Goal: Transaction & Acquisition: Book appointment/travel/reservation

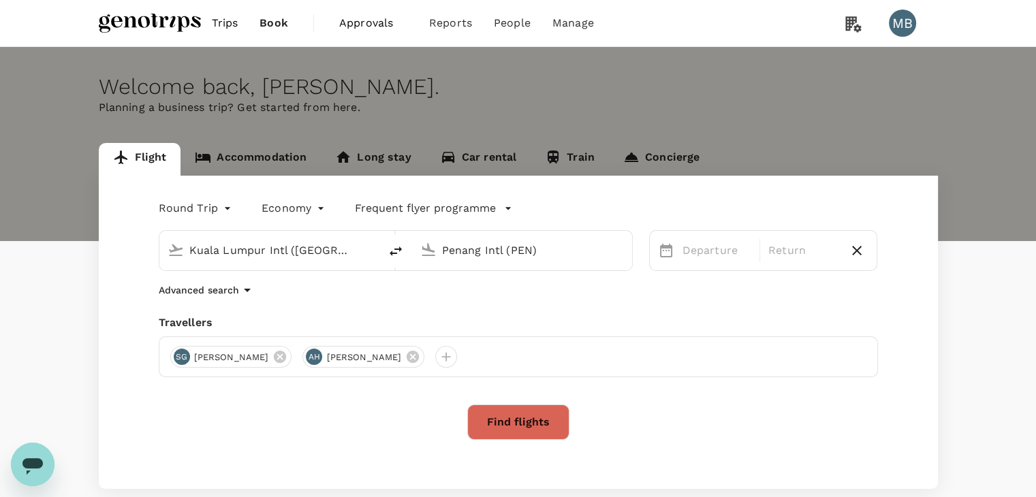
click at [512, 257] on input "Penang Intl (PEN)" at bounding box center [522, 250] width 161 height 21
click at [459, 297] on p "Abu Dhabi Intl" at bounding box center [542, 304] width 238 height 14
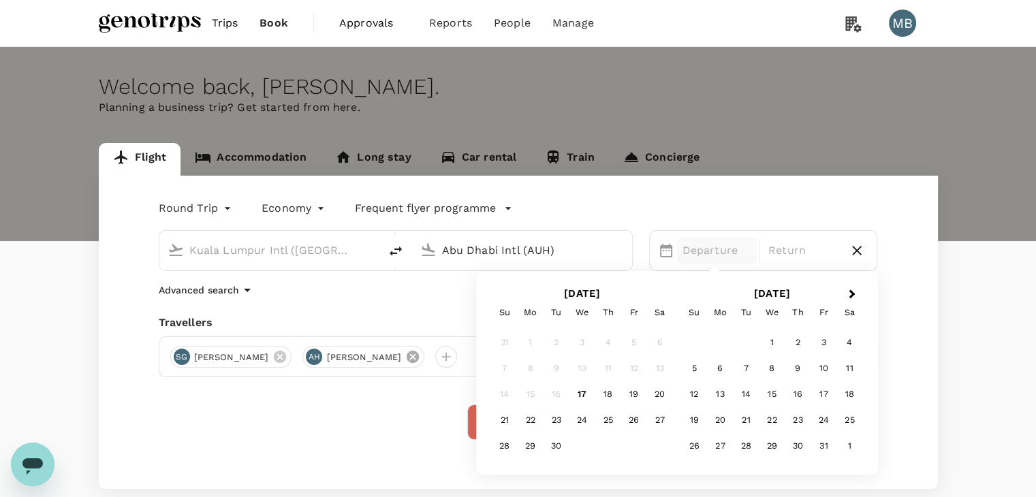
type input "Abu Dhabi Intl (AUH)"
click at [409, 355] on icon at bounding box center [413, 357] width 12 height 12
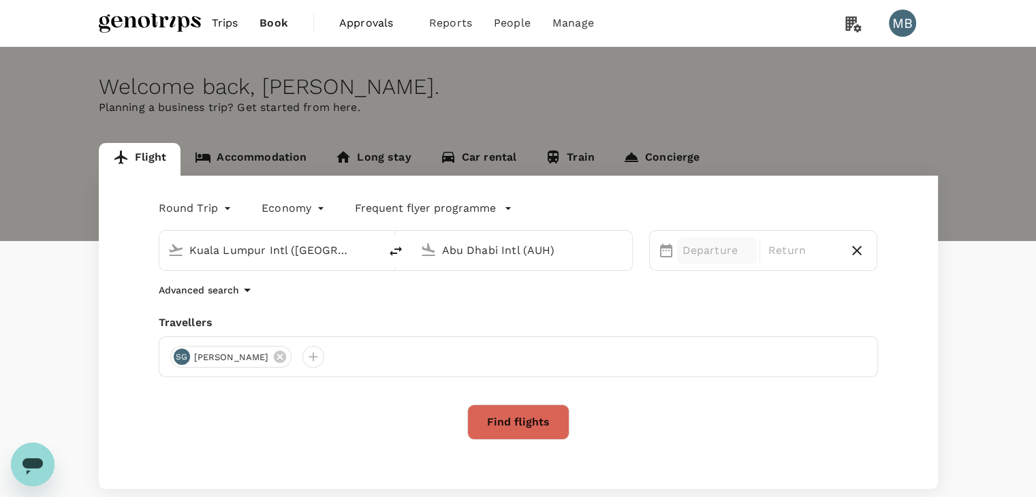
click at [691, 249] on p "Departure" at bounding box center [716, 250] width 69 height 16
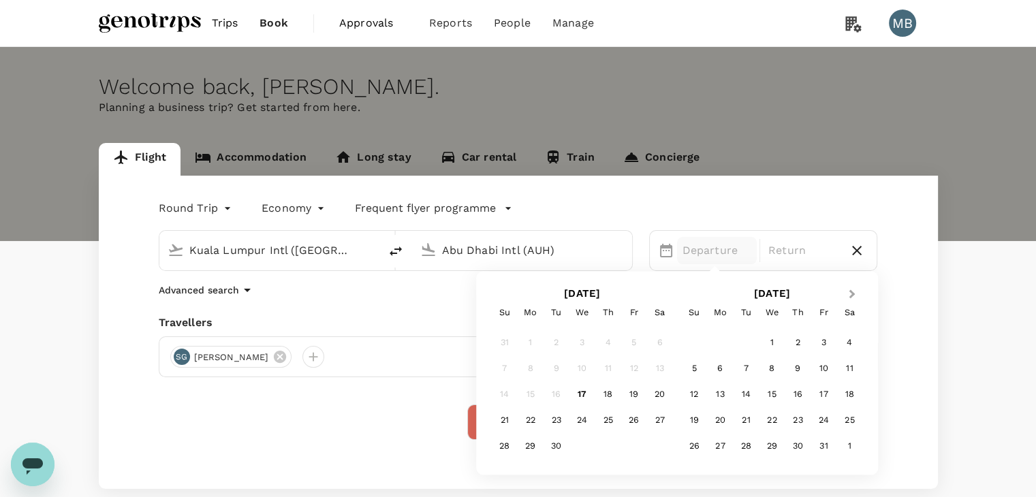
click at [852, 295] on span "Next Month" at bounding box center [852, 295] width 0 height 16
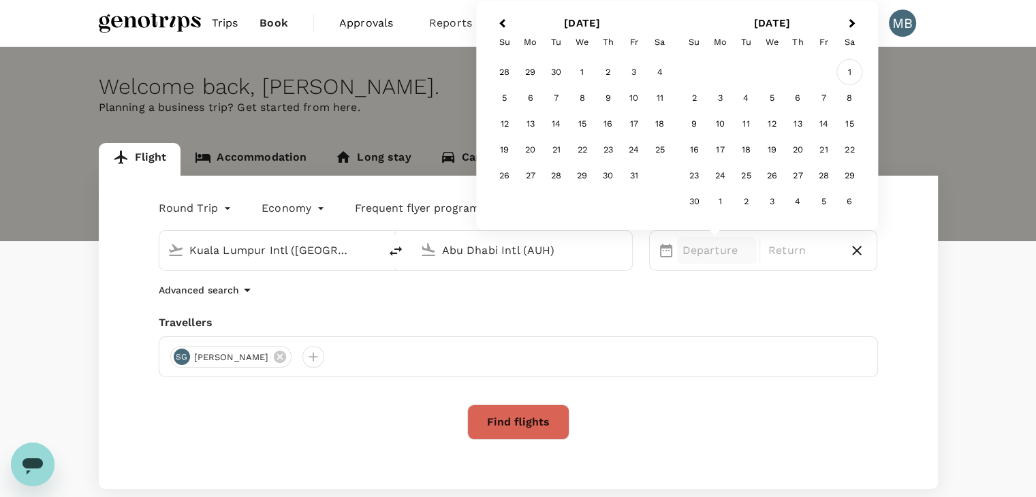
click at [850, 73] on div "1" at bounding box center [849, 72] width 26 height 26
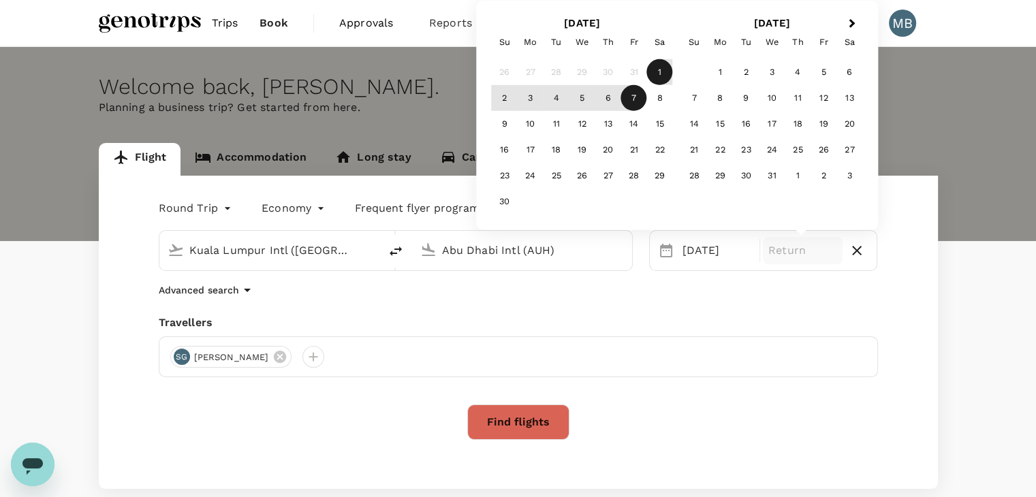
click at [631, 97] on div "7" at bounding box center [634, 98] width 26 height 26
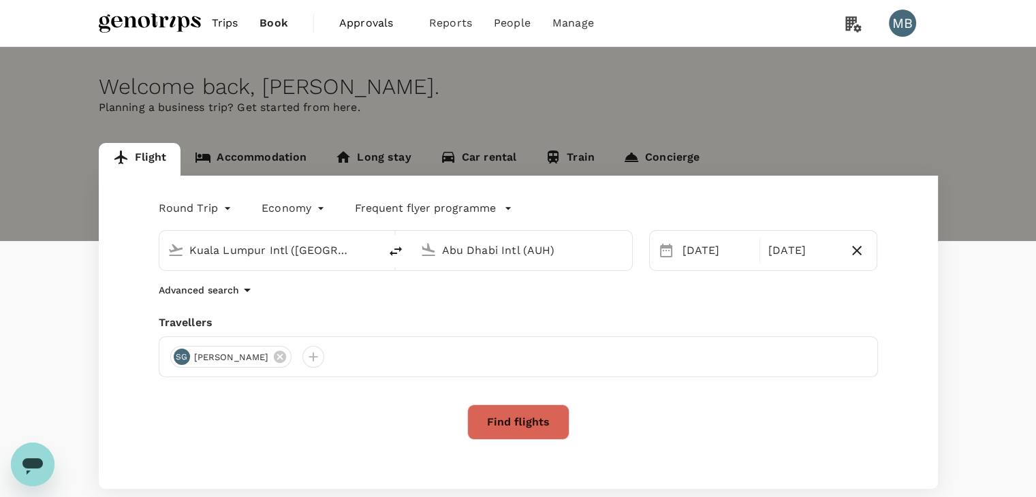
click at [535, 412] on button "Find flights" at bounding box center [518, 422] width 102 height 35
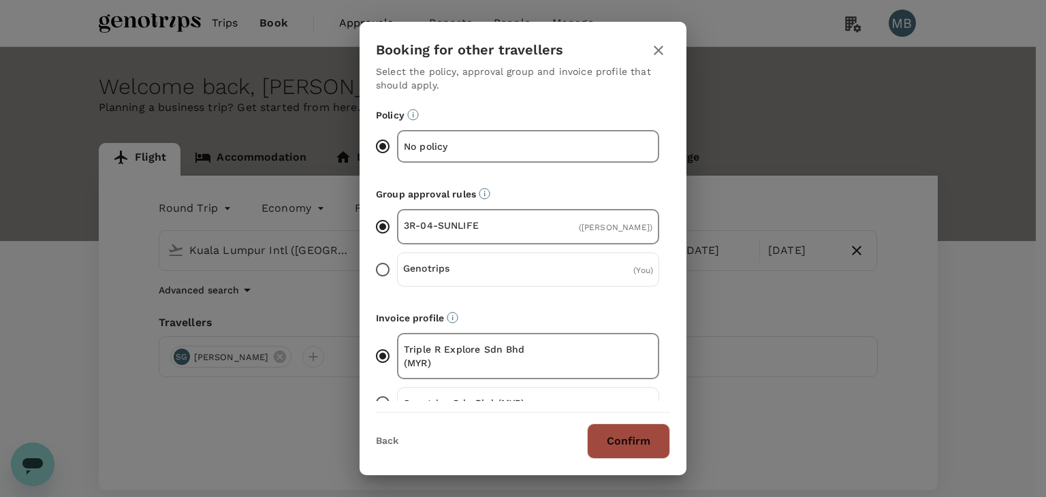
click at [614, 431] on button "Confirm" at bounding box center [628, 441] width 83 height 35
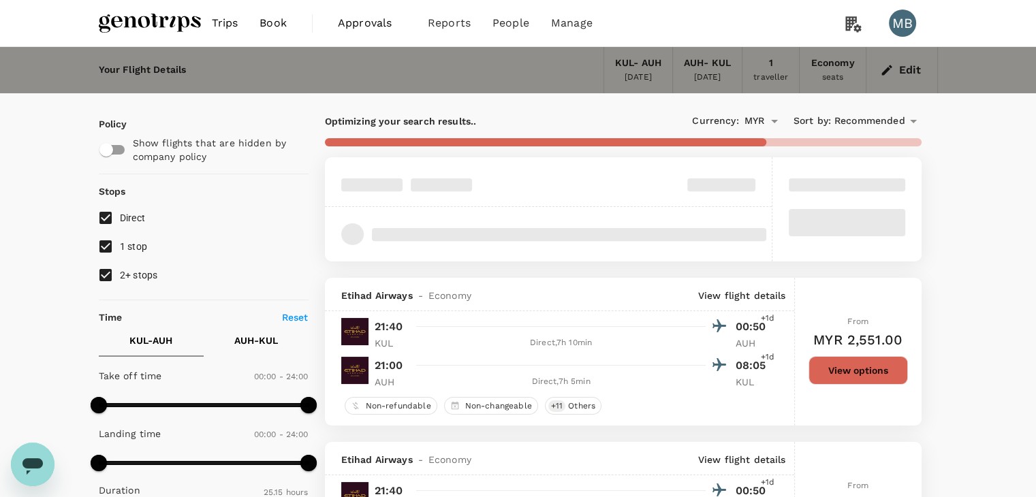
type input "MYR"
type input "1440"
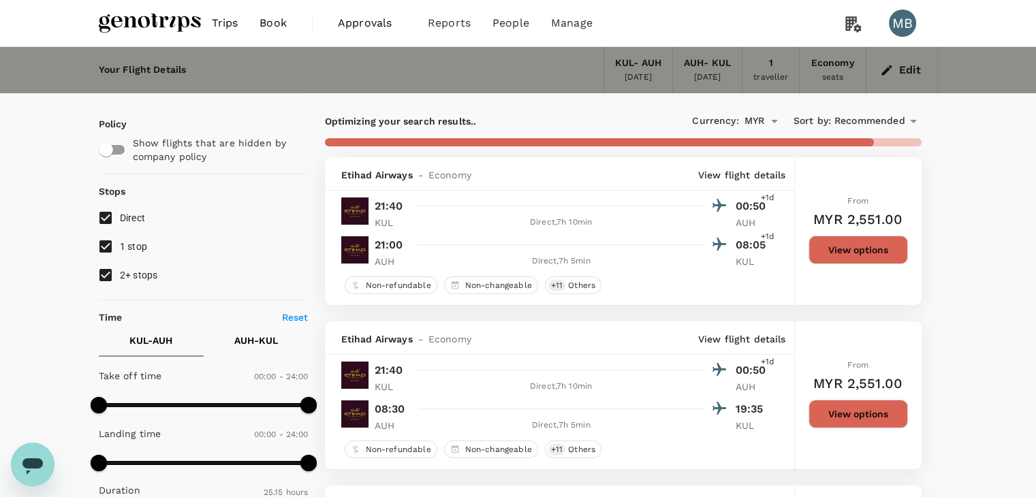
type input "1545"
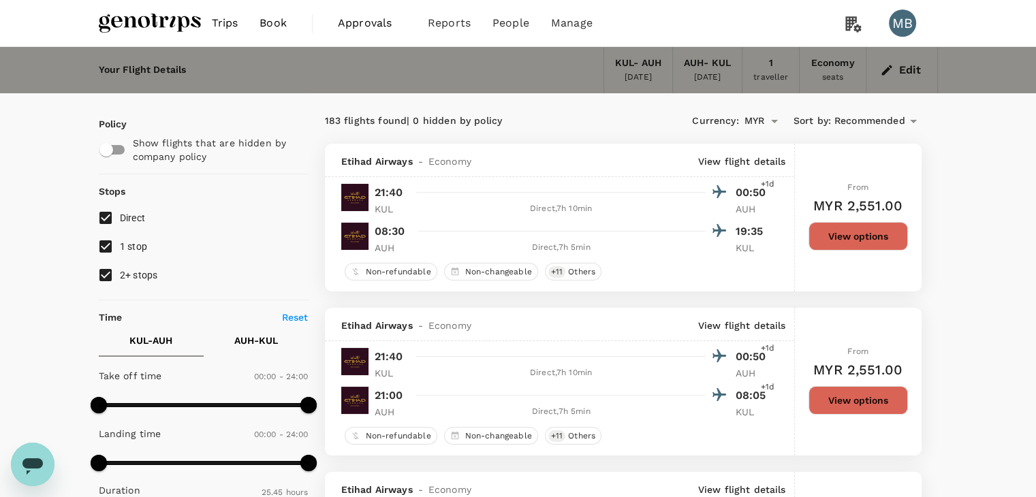
click at [105, 247] on input "1 stop" at bounding box center [105, 246] width 29 height 29
checkbox input "false"
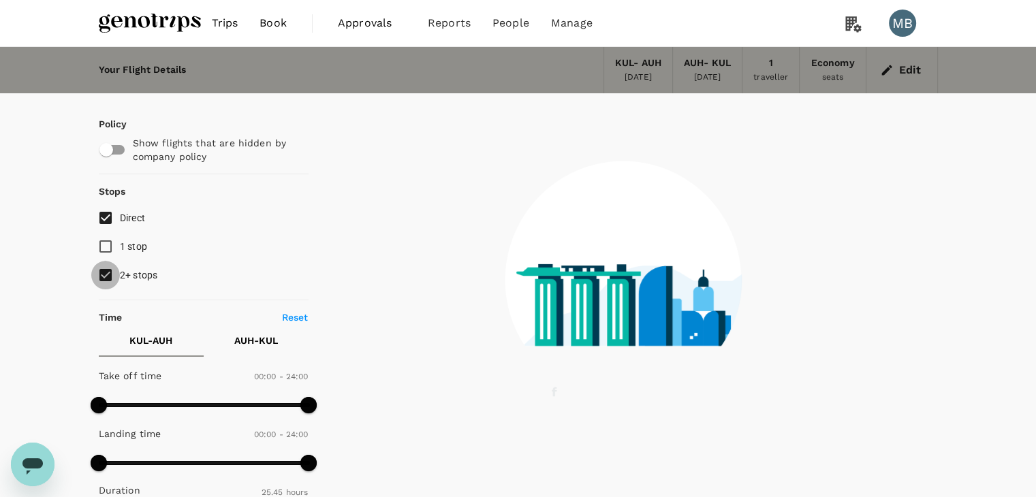
click at [104, 278] on input "2+ stops" at bounding box center [105, 275] width 29 height 29
checkbox input "false"
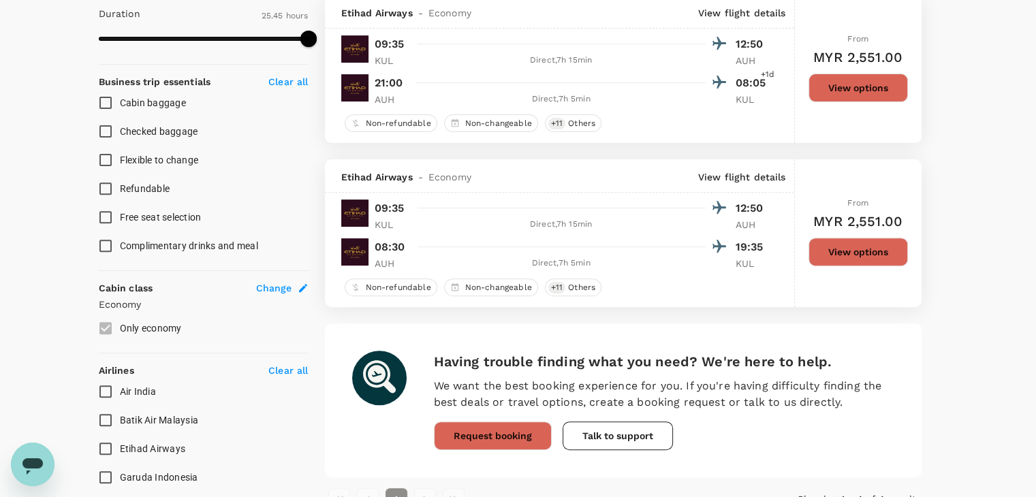
scroll to position [642, 0]
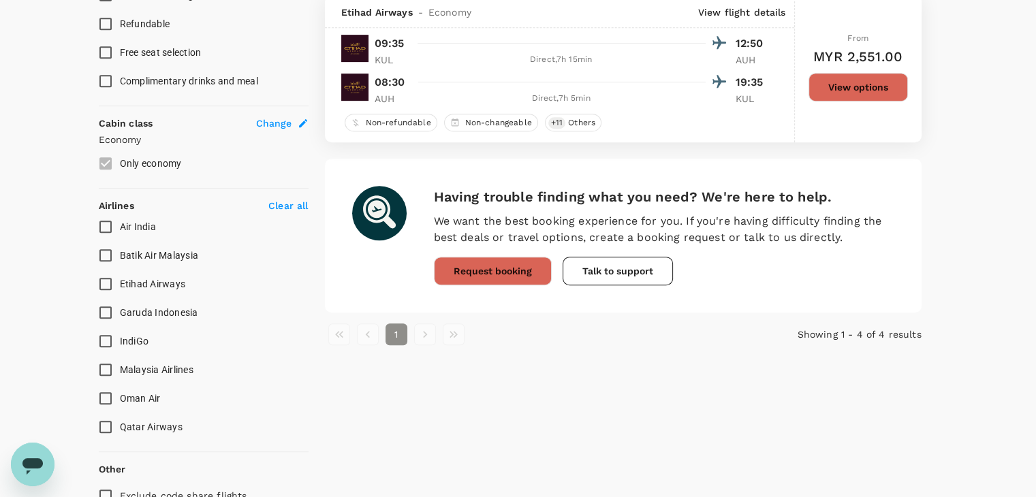
click at [106, 360] on input "Malaysia Airlines" at bounding box center [105, 369] width 29 height 29
checkbox input "true"
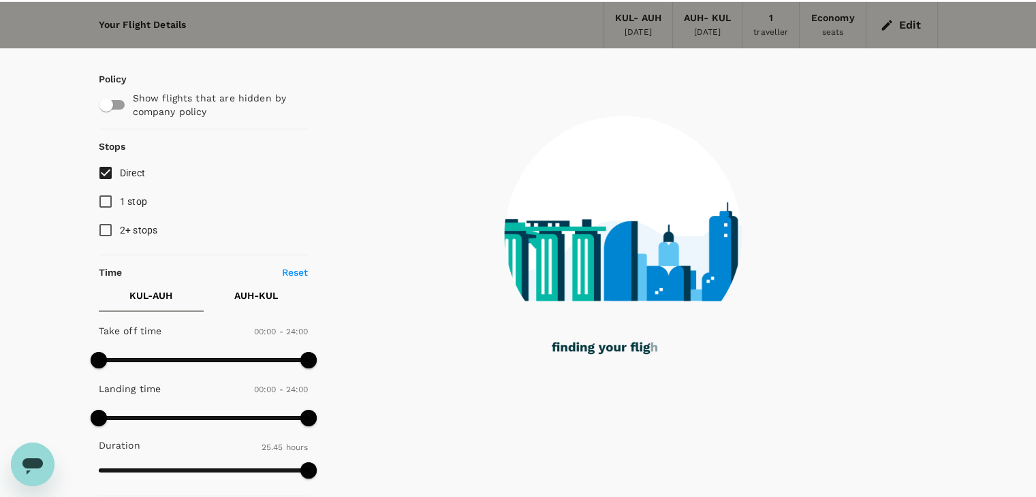
scroll to position [0, 0]
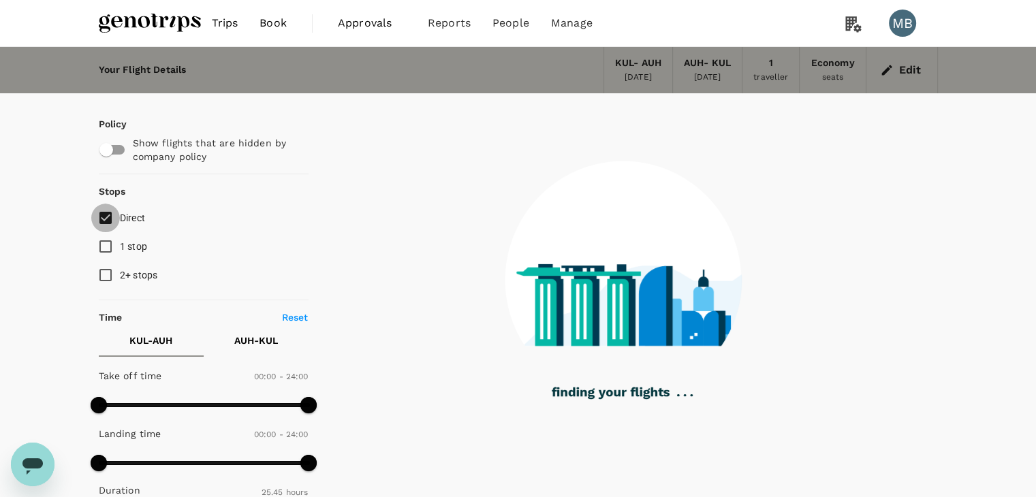
click at [103, 213] on input "Direct" at bounding box center [105, 218] width 29 height 29
checkbox input "false"
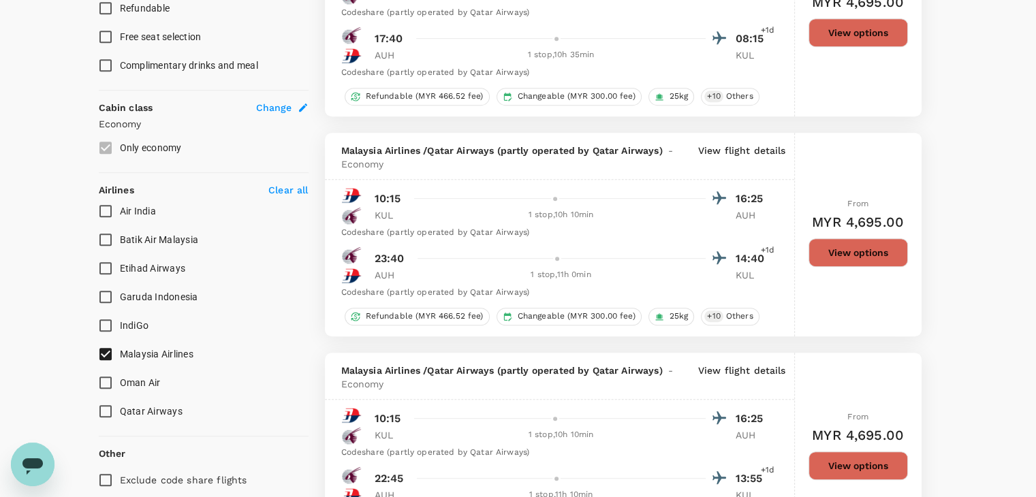
scroll to position [681, 0]
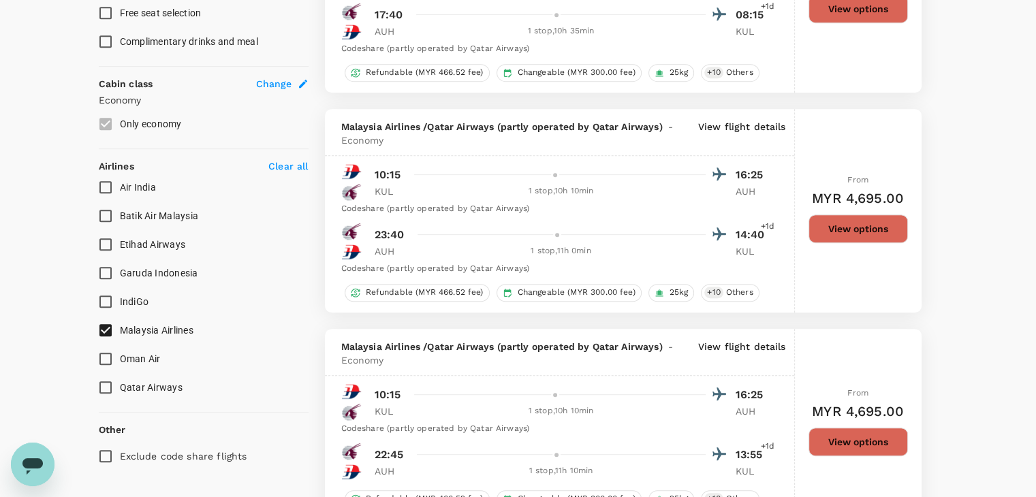
click at [106, 330] on input "Malaysia Airlines" at bounding box center [105, 330] width 29 height 29
checkbox input "false"
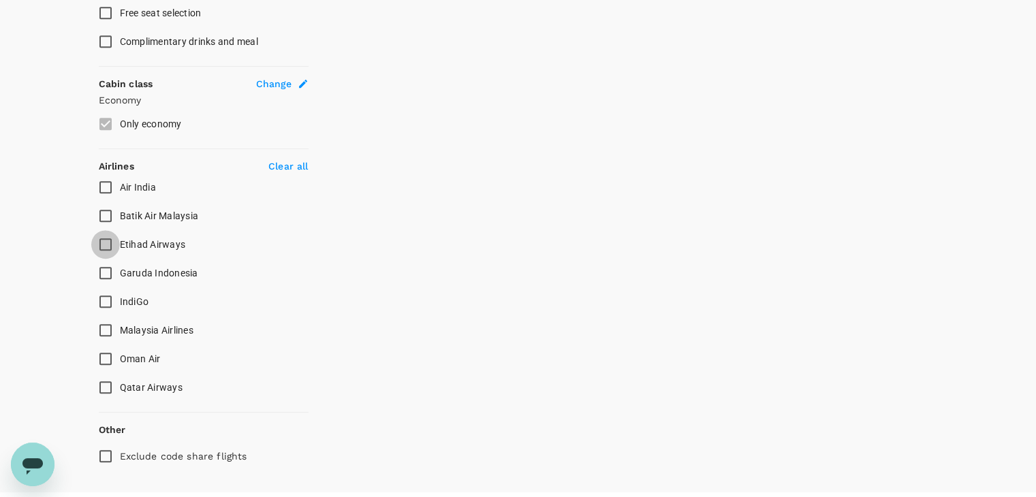
click at [104, 244] on input "Etihad Airways" at bounding box center [105, 244] width 29 height 29
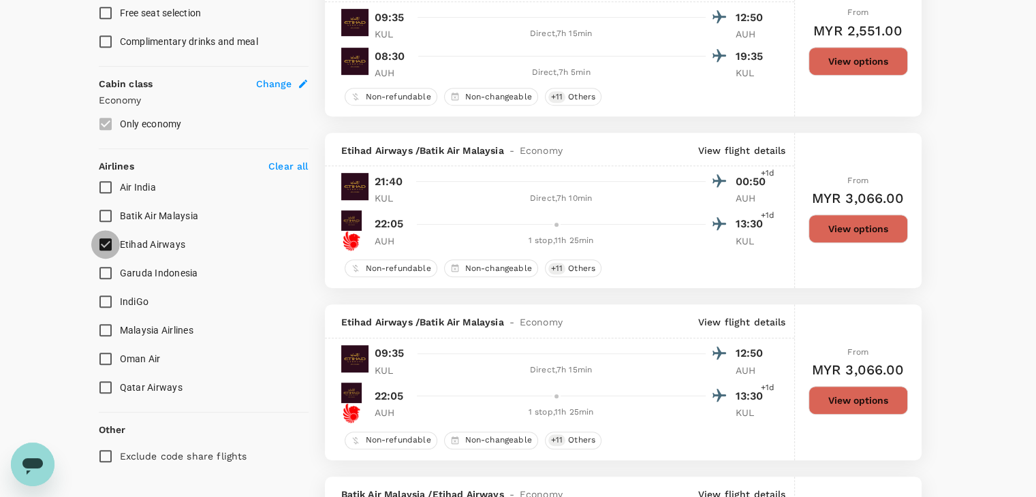
click at [95, 242] on input "Etihad Airways" at bounding box center [105, 244] width 29 height 29
checkbox input "true"
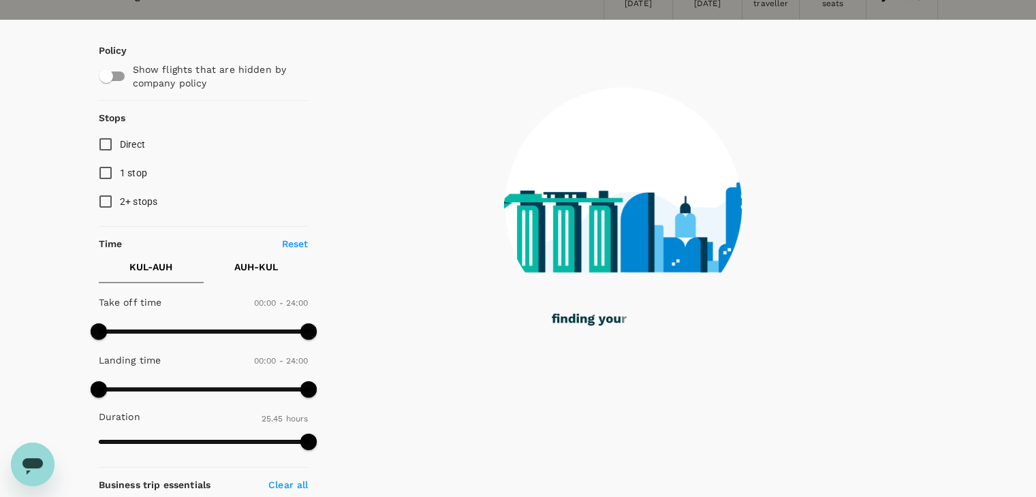
scroll to position [0, 0]
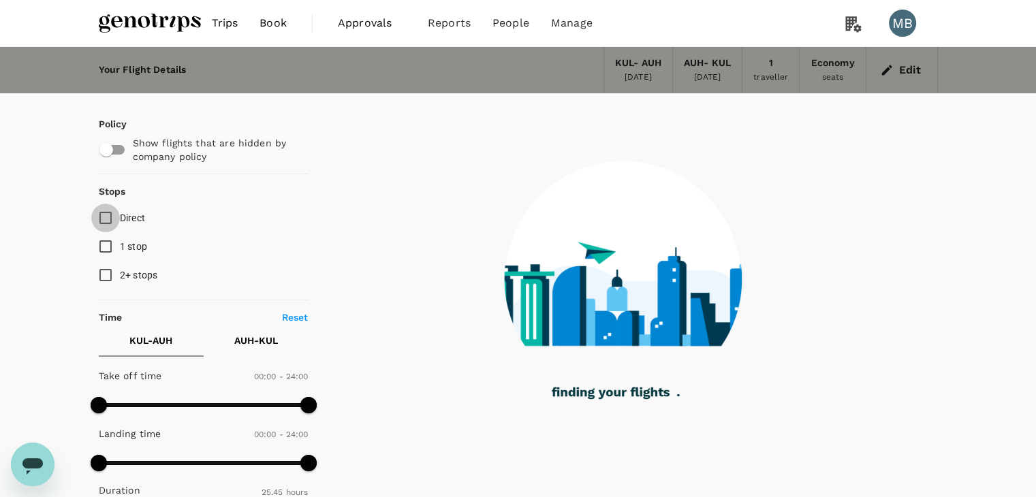
click at [98, 221] on input "Direct" at bounding box center [105, 218] width 29 height 29
checkbox input "true"
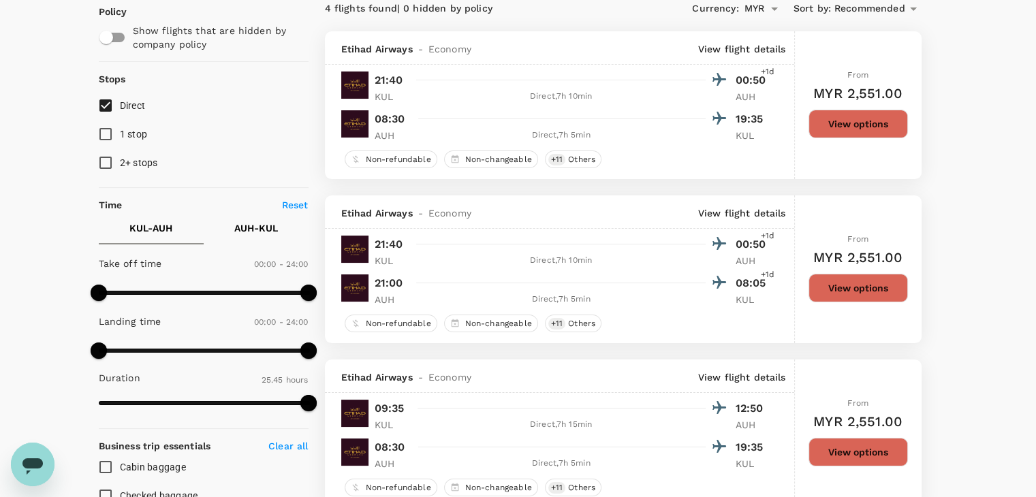
scroll to position [136, 0]
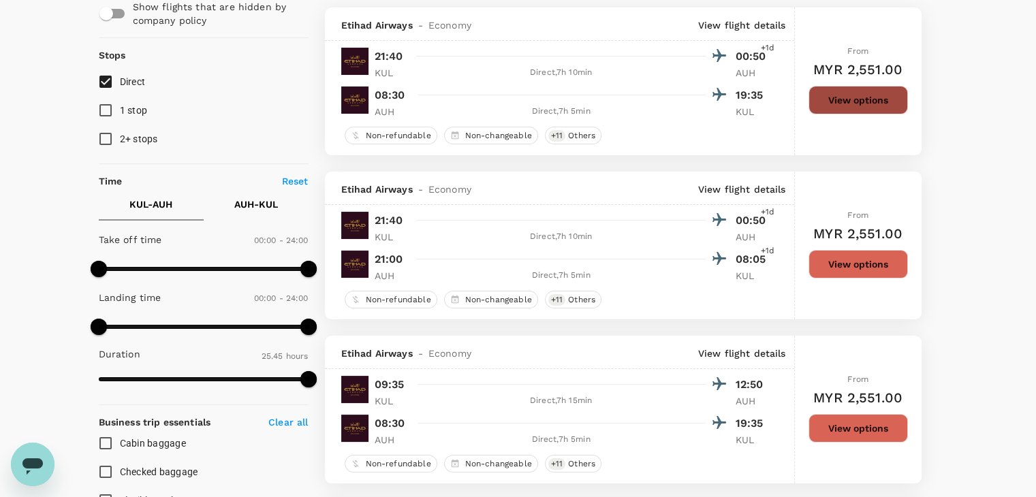
click at [829, 96] on button "View options" at bounding box center [857, 100] width 99 height 29
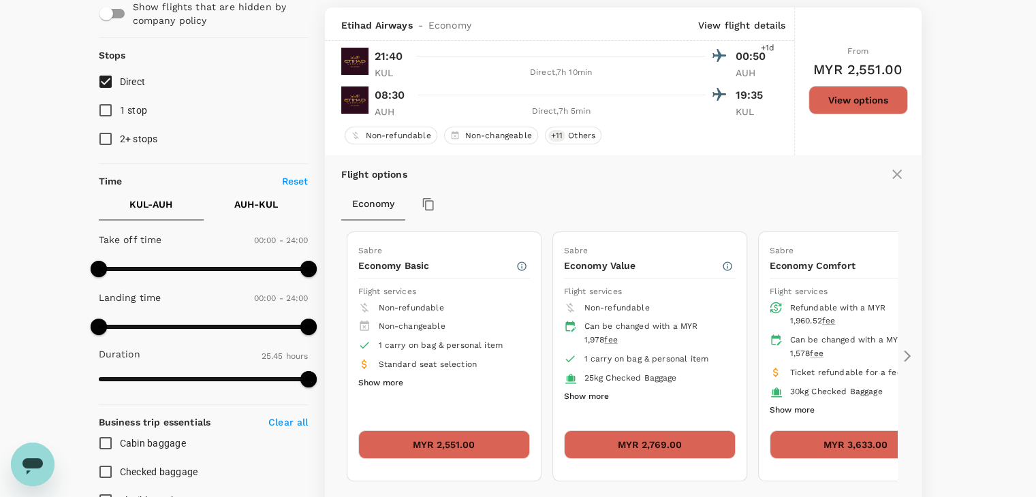
scroll to position [144, 0]
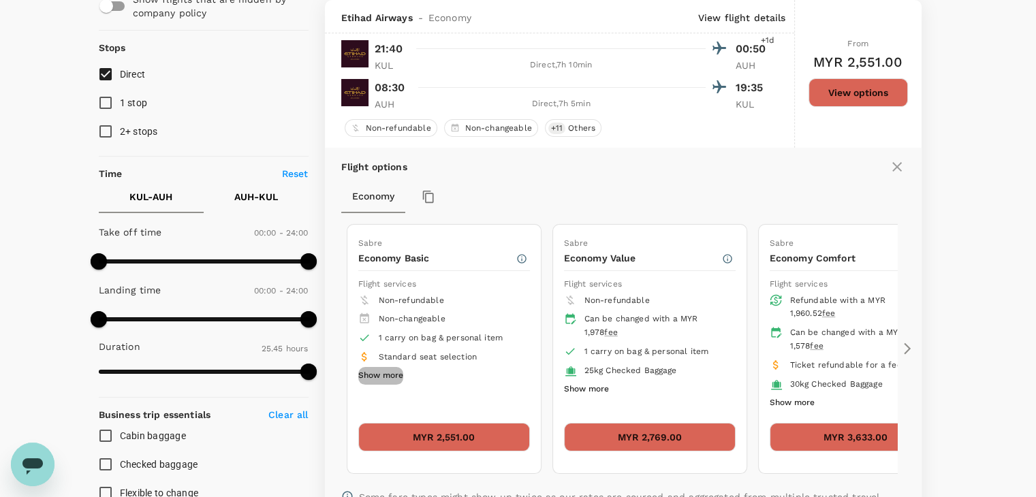
click at [360, 372] on button "Show more" at bounding box center [380, 376] width 45 height 18
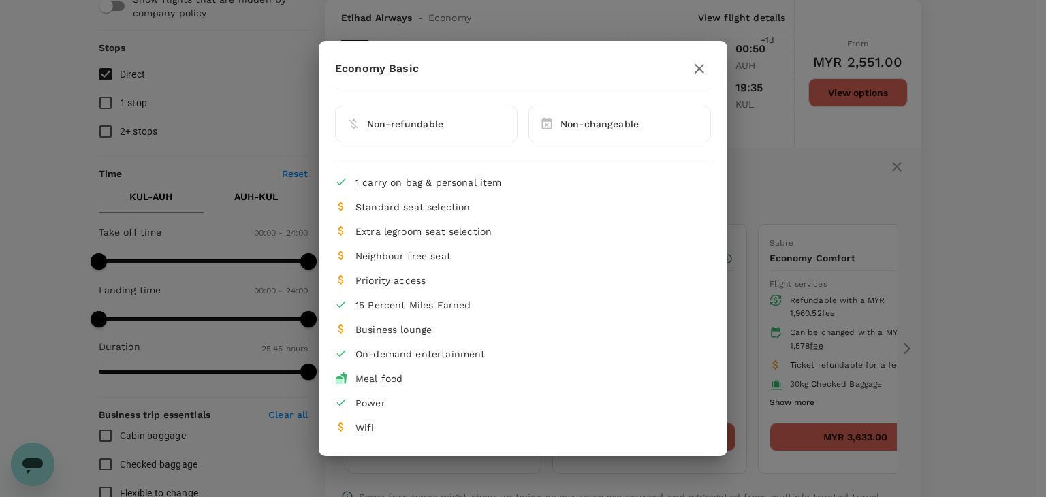
click at [703, 66] on icon "button" at bounding box center [699, 69] width 16 height 16
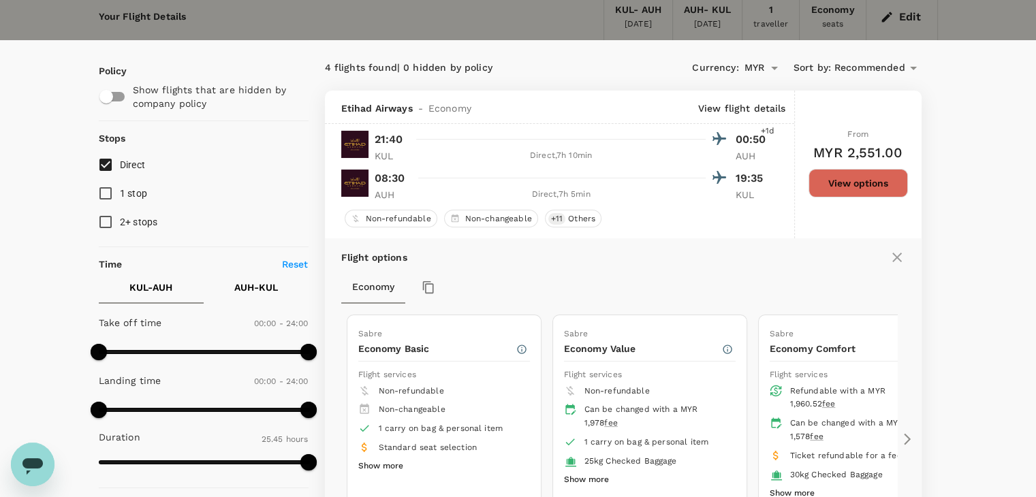
scroll to position [0, 0]
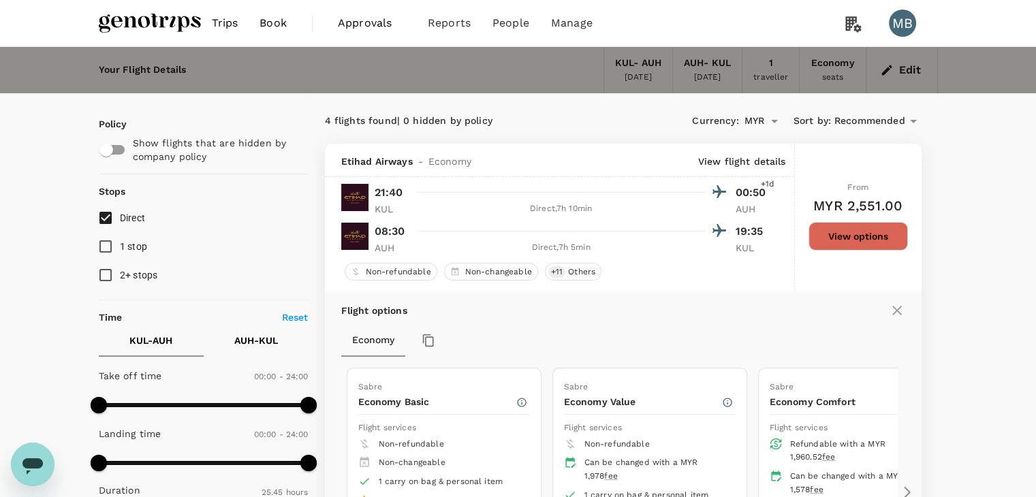
click at [889, 69] on icon "button" at bounding box center [887, 70] width 14 height 14
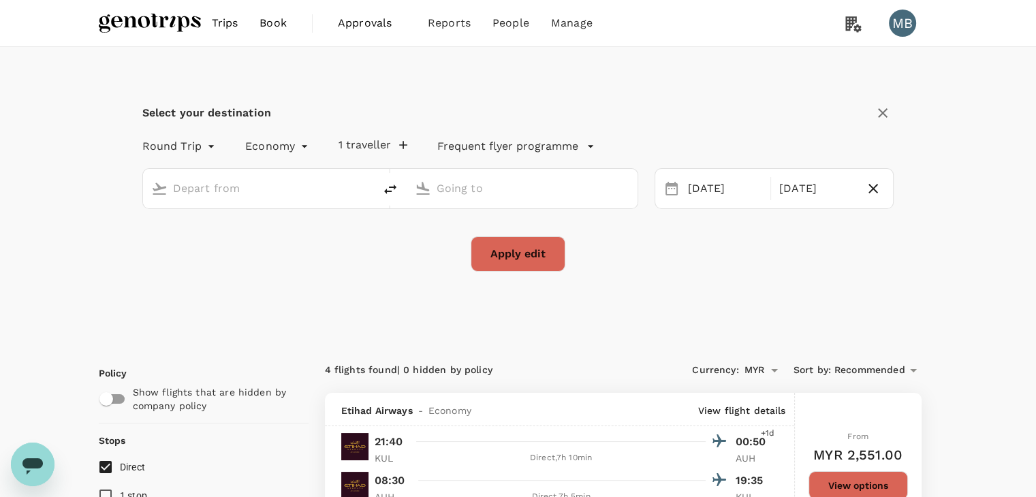
type input "Kuala Lumpur Intl ([GEOGRAPHIC_DATA])"
type input "Abu Dhabi Intl (AUH)"
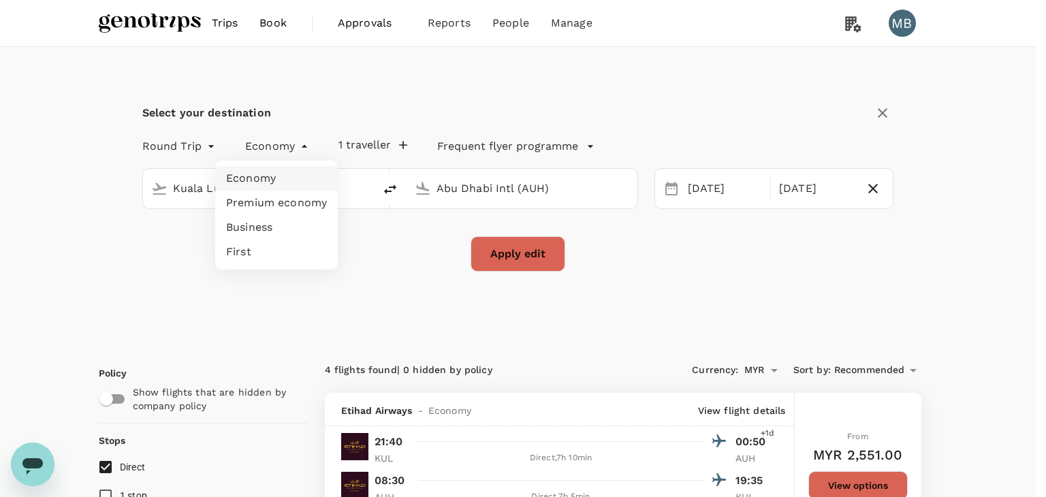
click at [291, 224] on li "Business" at bounding box center [276, 227] width 123 height 25
type input "business"
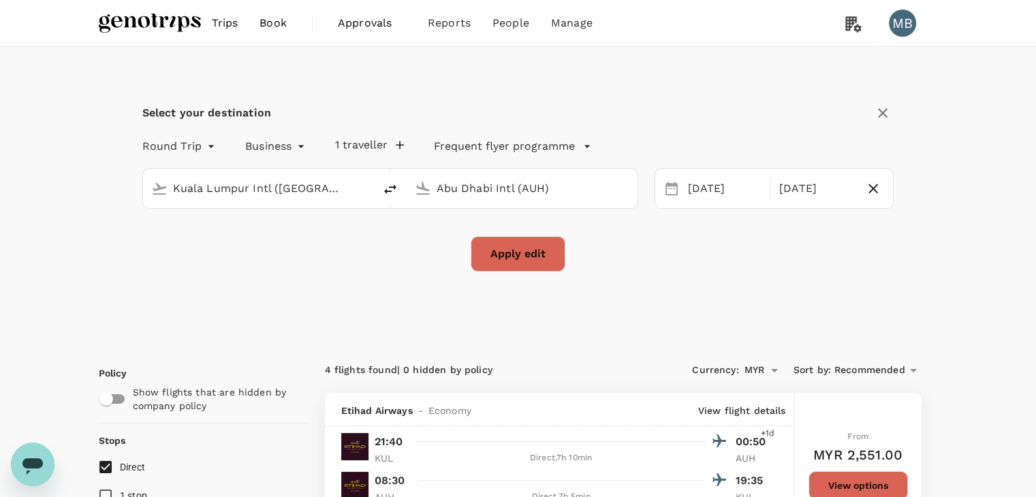
click at [509, 240] on button "Apply edit" at bounding box center [518, 253] width 95 height 35
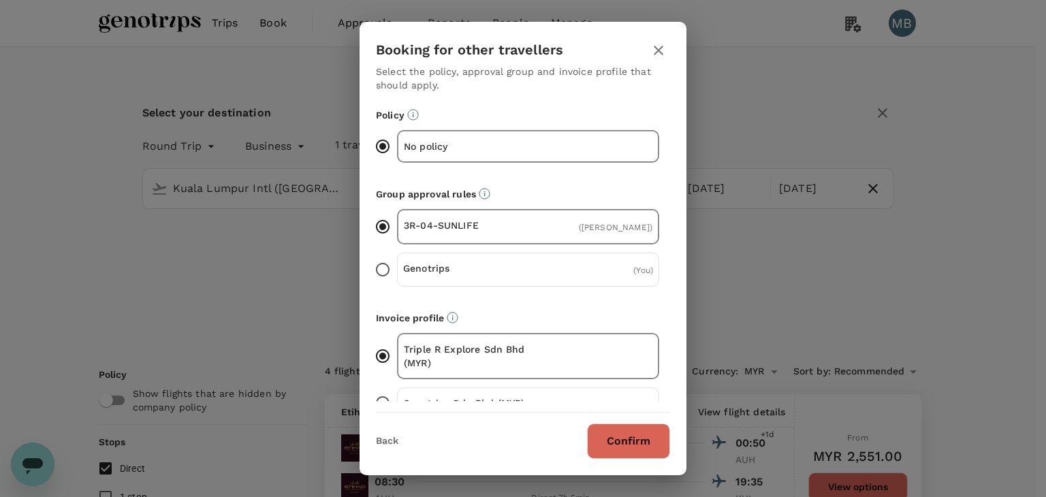
click at [624, 434] on button "Confirm" at bounding box center [628, 441] width 83 height 35
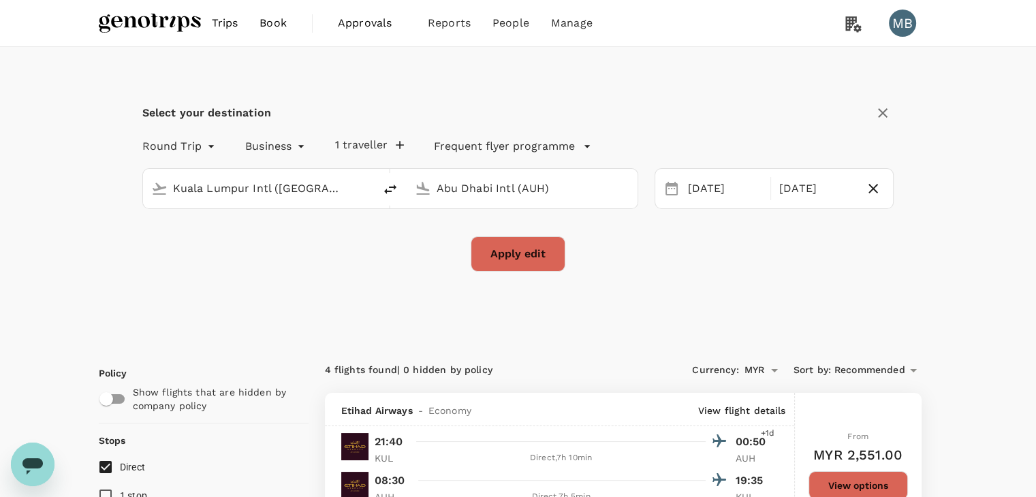
checkbox input "false"
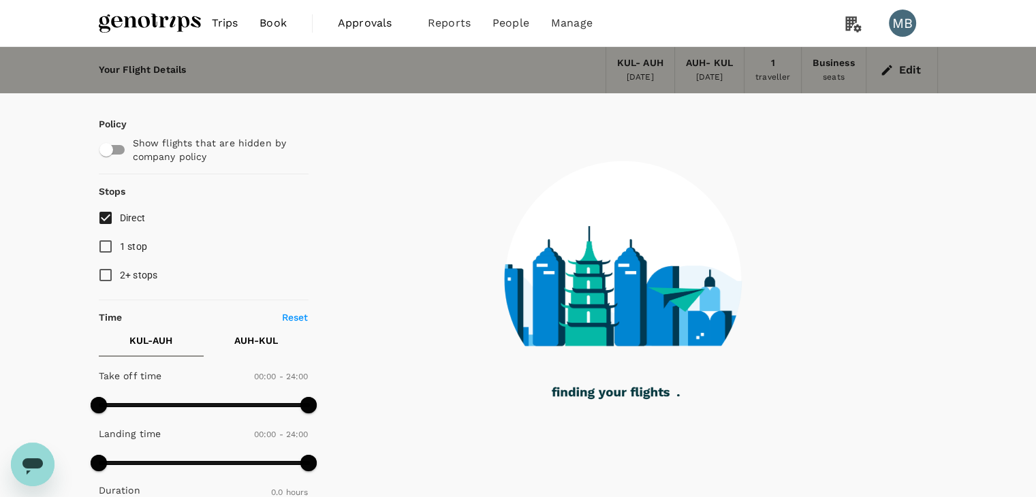
type input "1135"
checkbox input "true"
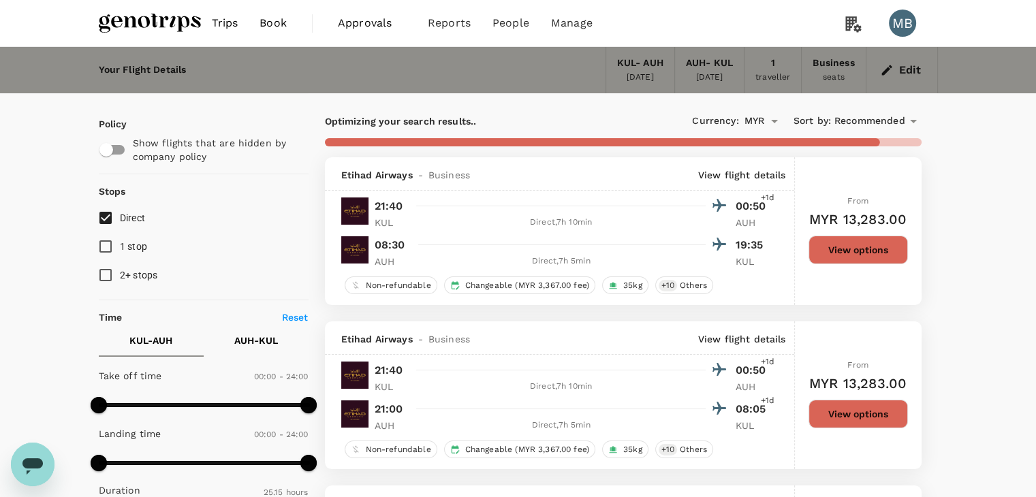
type input "1515"
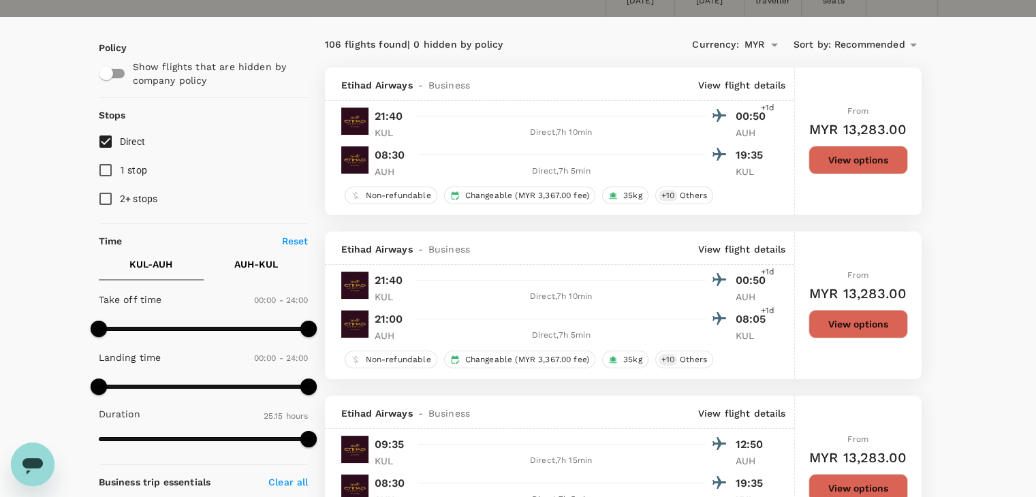
scroll to position [68, 0]
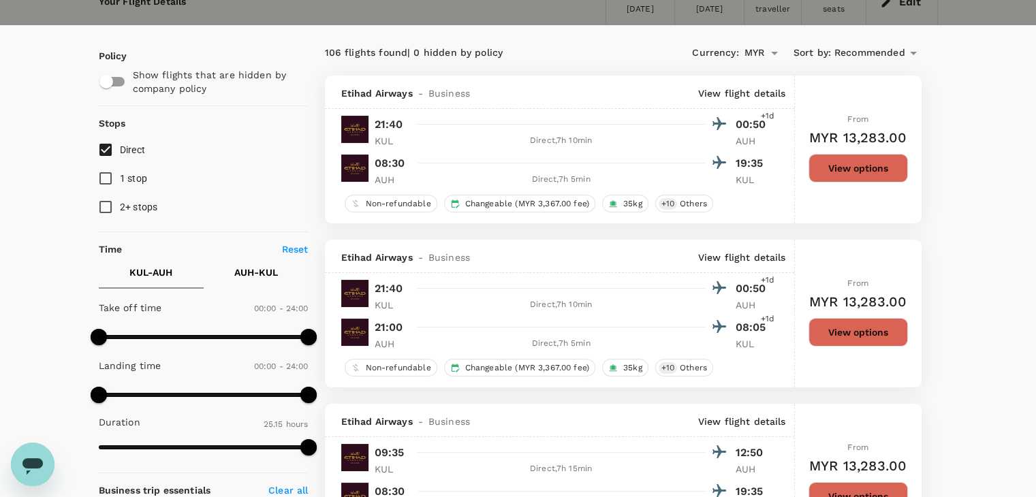
click at [101, 155] on input "Direct" at bounding box center [105, 150] width 29 height 29
checkbox input "true"
click at [829, 171] on button "View options" at bounding box center [857, 168] width 99 height 29
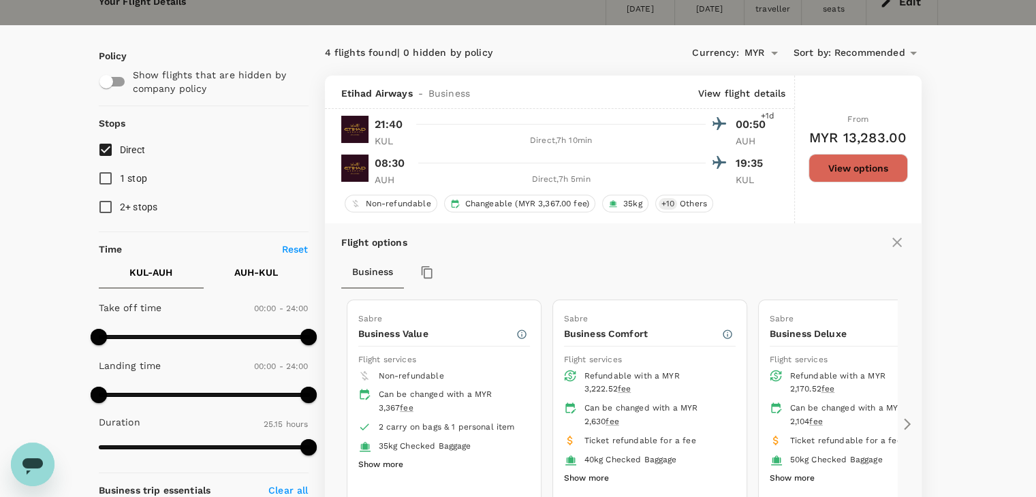
scroll to position [144, 0]
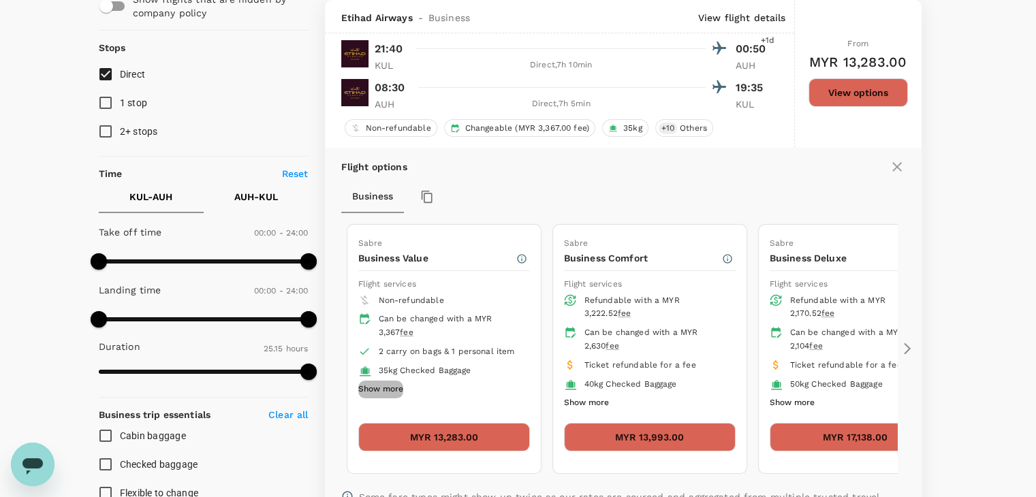
click at [396, 387] on button "Show more" at bounding box center [380, 390] width 45 height 18
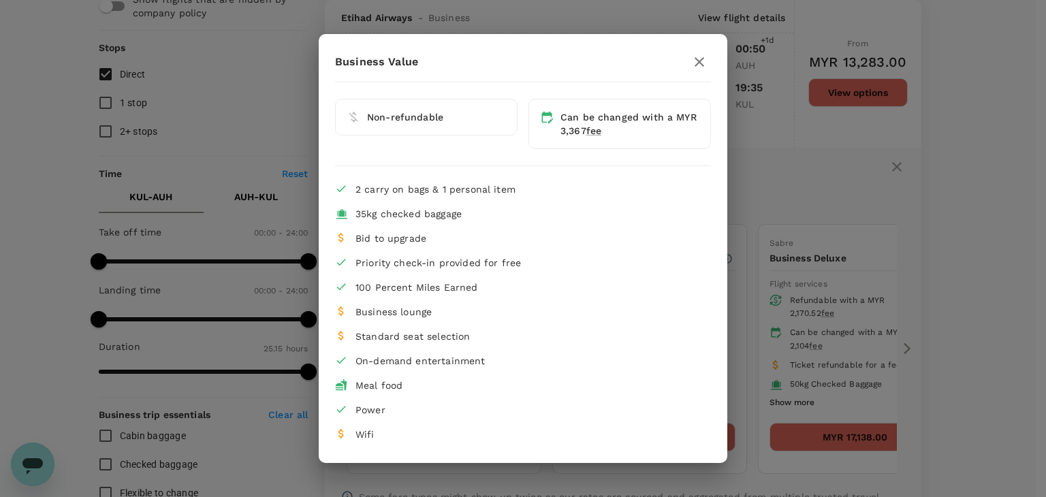
click at [694, 59] on icon "button" at bounding box center [699, 62] width 16 height 16
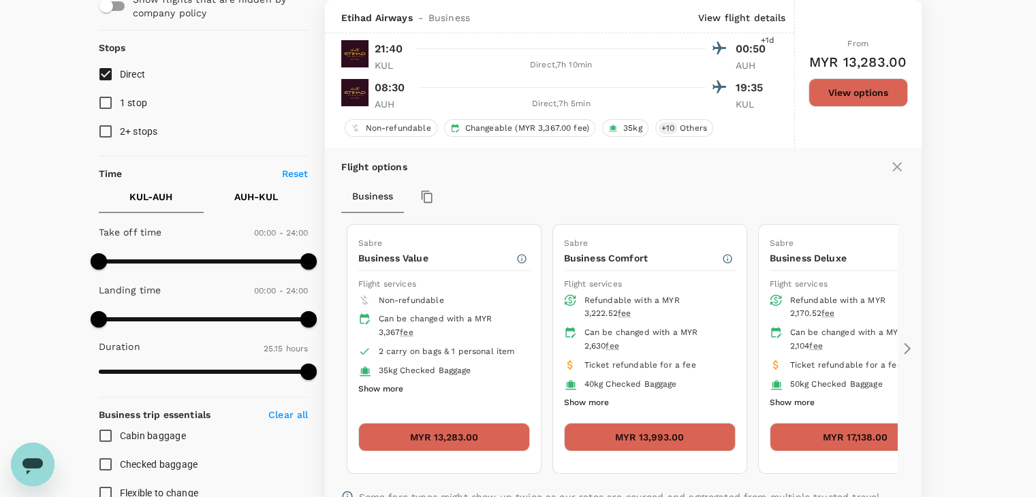
click at [907, 348] on icon at bounding box center [907, 349] width 7 height 12
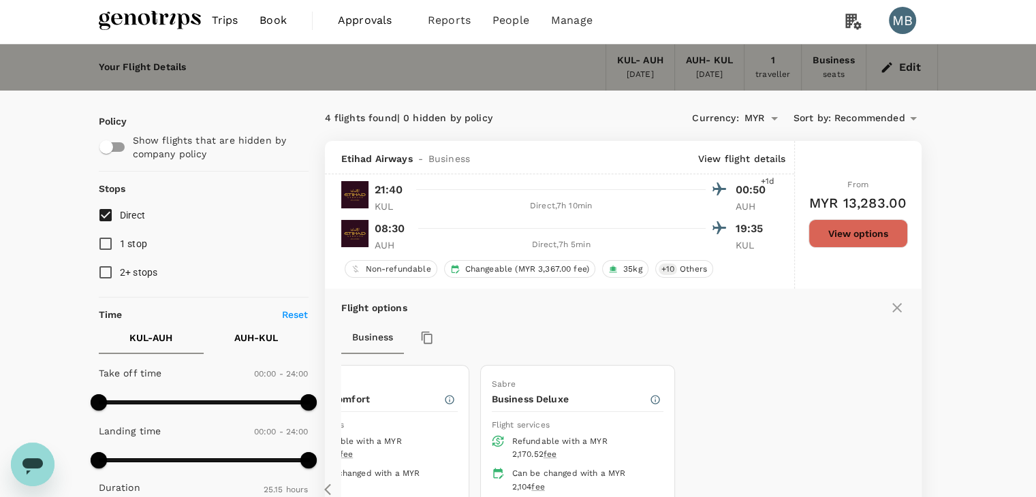
scroll to position [0, 0]
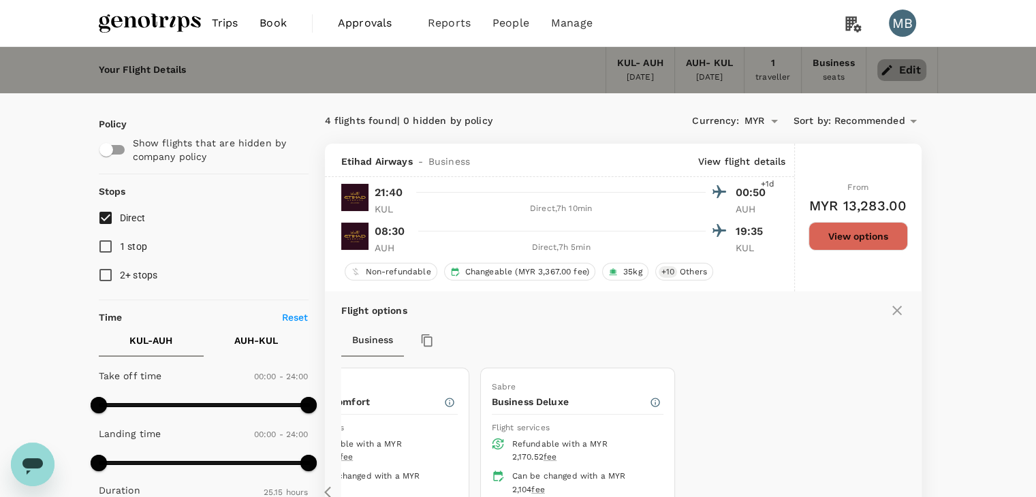
click at [900, 71] on button "Edit" at bounding box center [901, 70] width 49 height 22
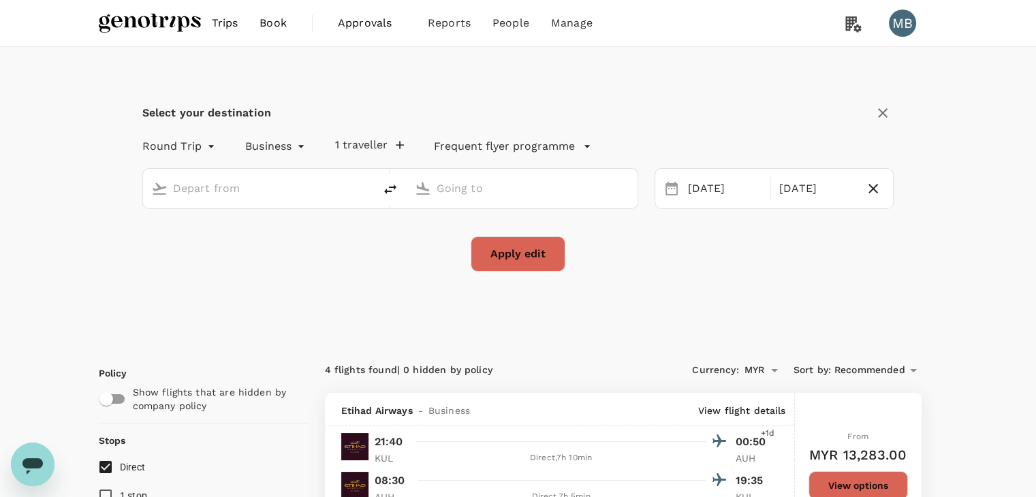
type input "Kuala Lumpur Intl ([GEOGRAPHIC_DATA])"
type input "Abu Dhabi Intl (AUH)"
click at [689, 198] on div "[DATE]" at bounding box center [724, 189] width 85 height 27
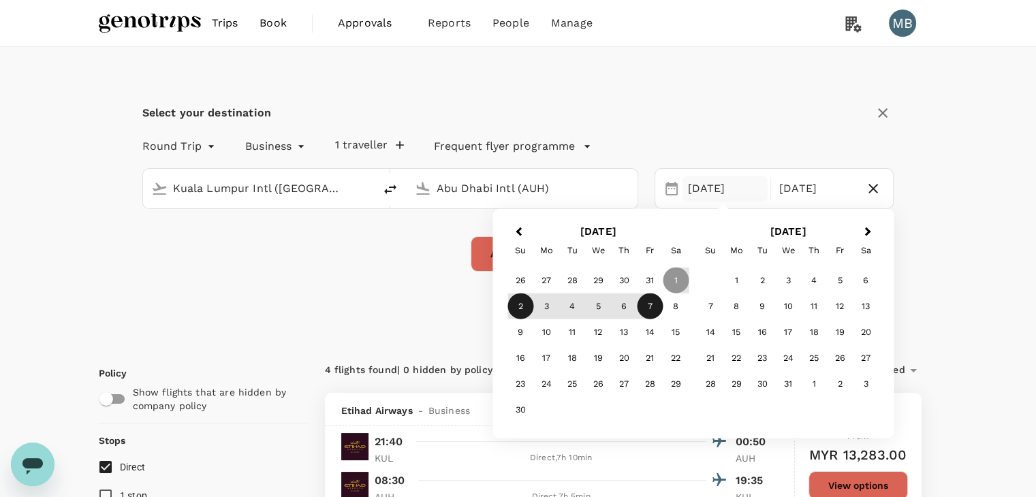
click at [520, 302] on div "2" at bounding box center [520, 307] width 26 height 26
click at [646, 302] on div "7" at bounding box center [650, 307] width 26 height 26
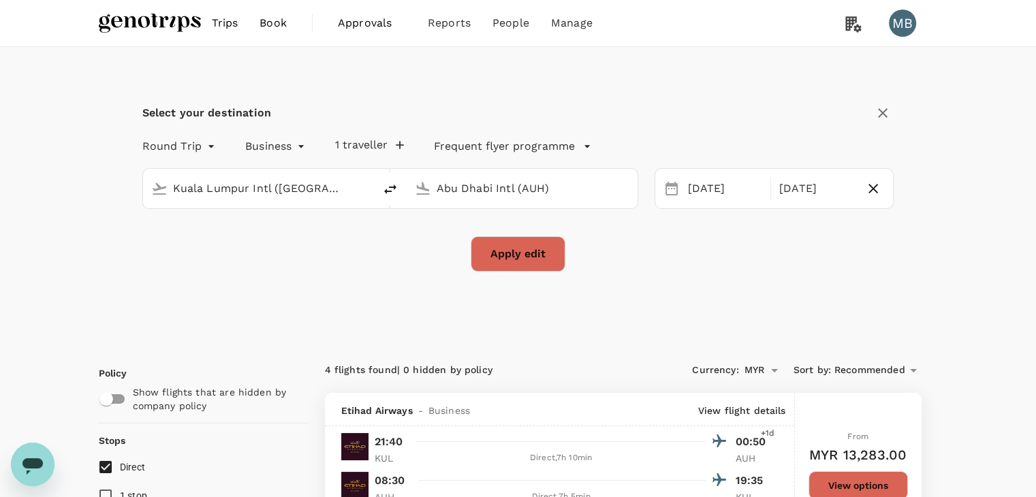
click at [554, 260] on button "Apply edit" at bounding box center [518, 253] width 95 height 35
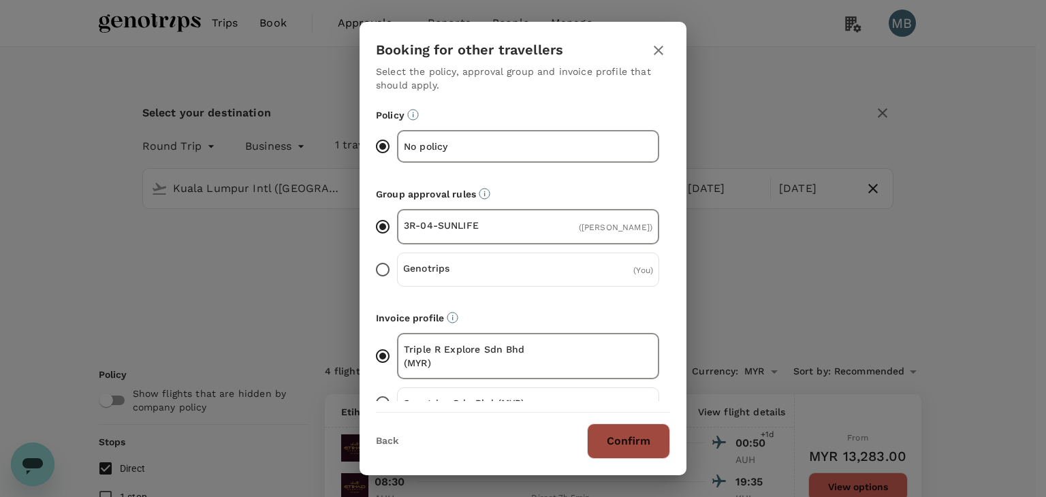
click at [634, 437] on button "Confirm" at bounding box center [628, 441] width 83 height 35
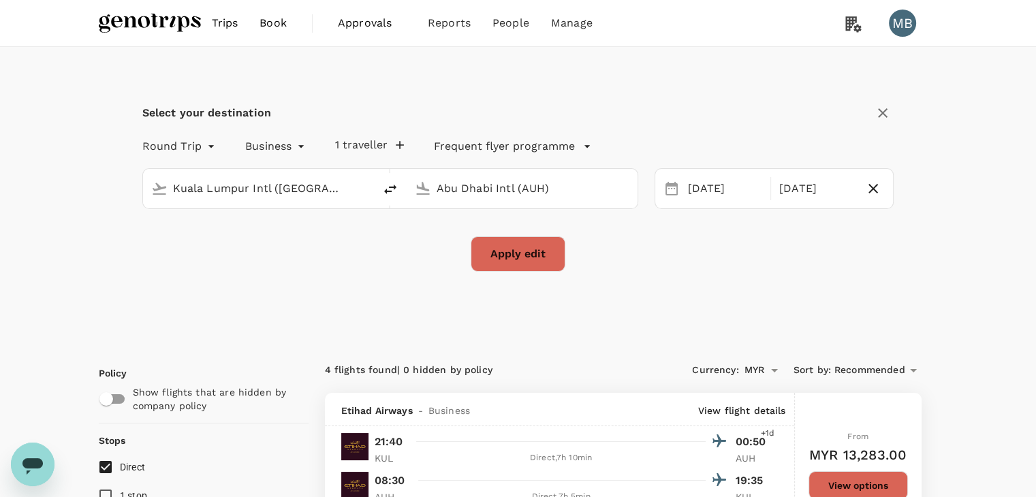
checkbox input "false"
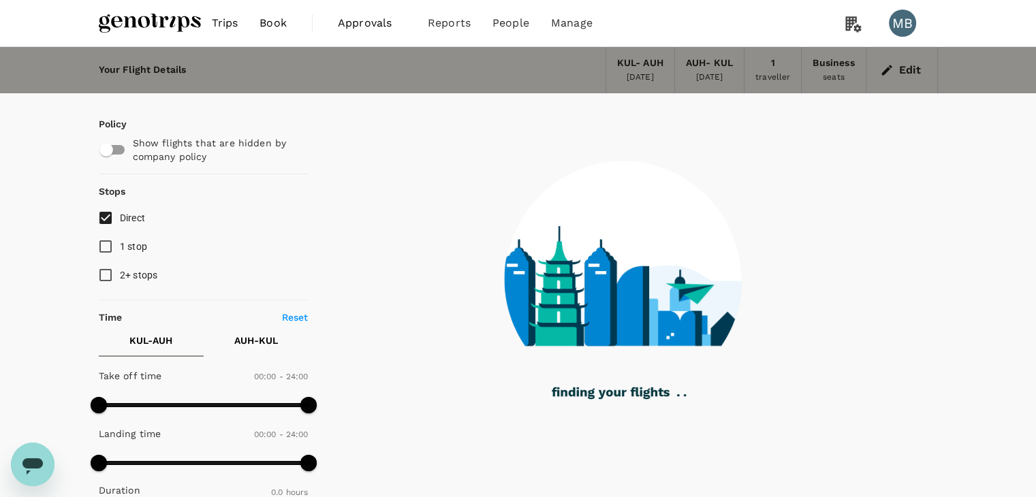
type input "1530"
checkbox input "true"
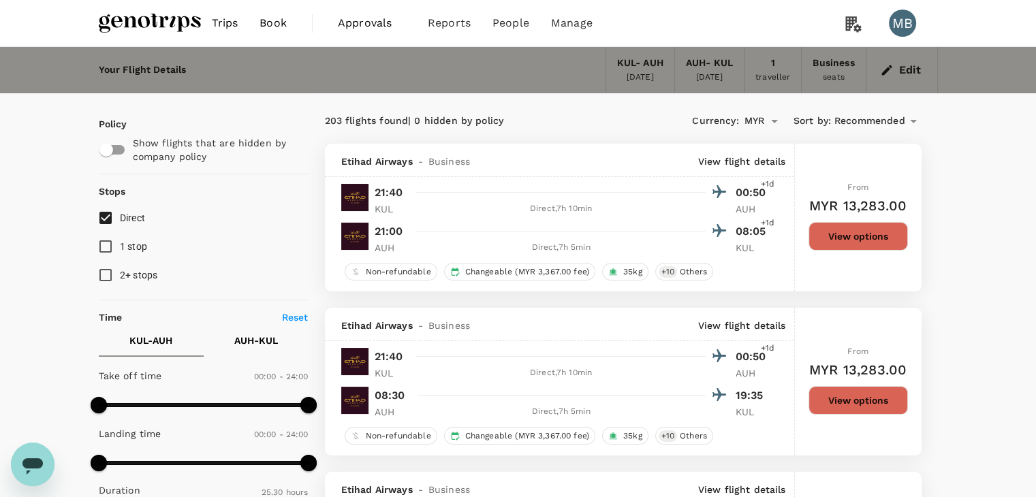
click at [101, 219] on input "Direct" at bounding box center [105, 218] width 29 height 29
checkbox input "true"
click at [854, 230] on button "View options" at bounding box center [857, 236] width 99 height 29
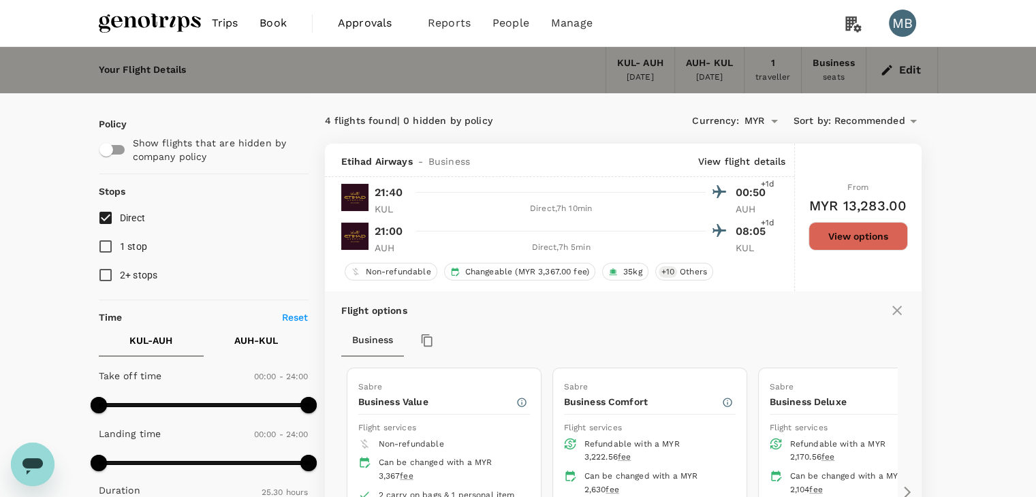
click at [832, 77] on div "seats" at bounding box center [834, 78] width 22 height 14
click at [887, 76] on icon "button" at bounding box center [887, 70] width 14 height 14
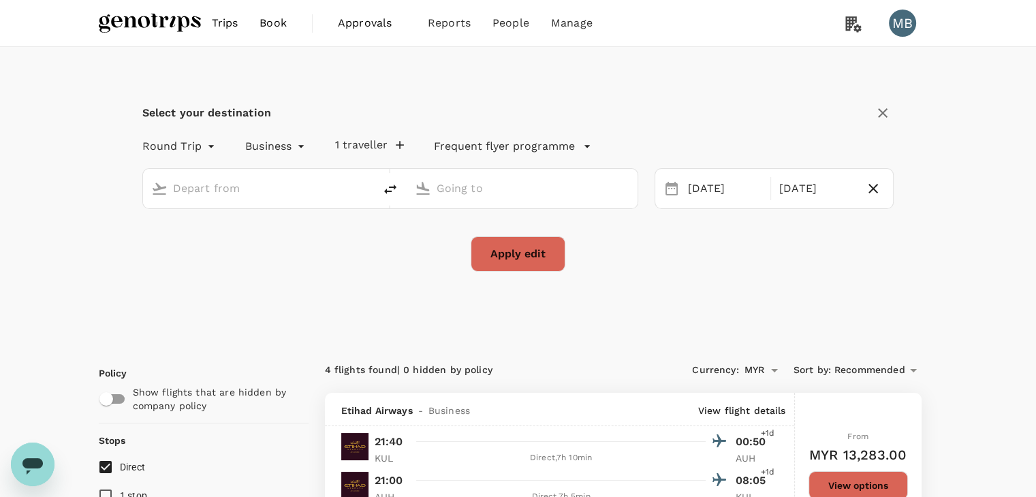
type input "Kuala Lumpur Intl ([GEOGRAPHIC_DATA])"
type input "Abu Dhabi Intl (AUH)"
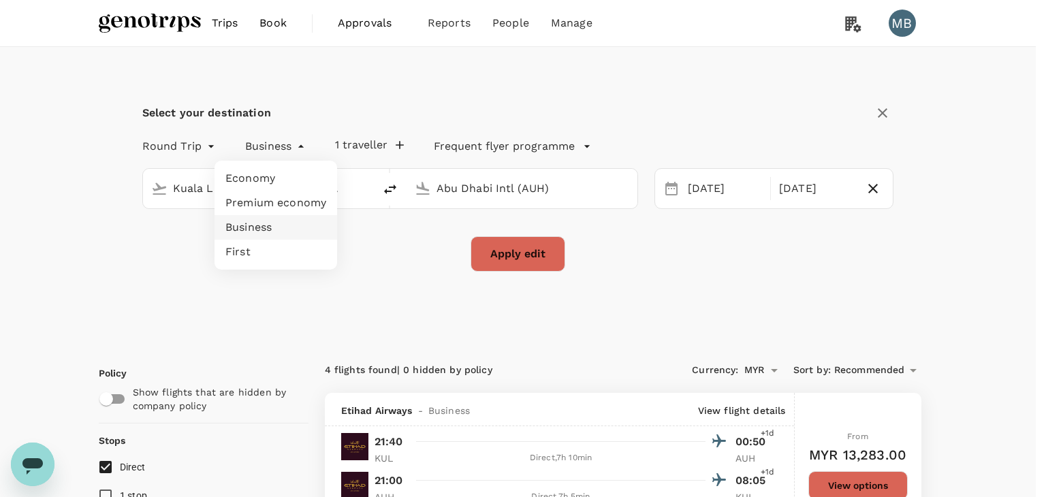
click at [276, 185] on li "Economy" at bounding box center [276, 178] width 123 height 25
type input "economy"
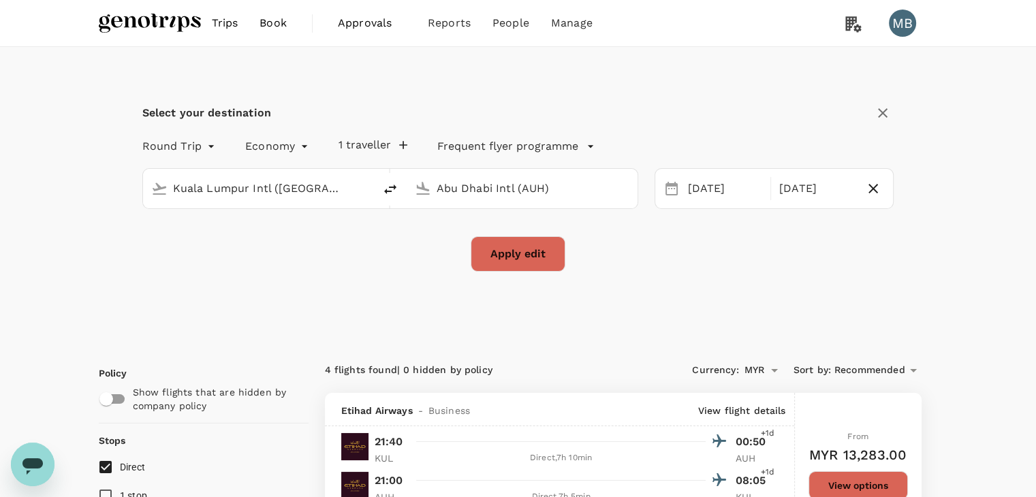
click at [543, 255] on button "Apply edit" at bounding box center [518, 253] width 95 height 35
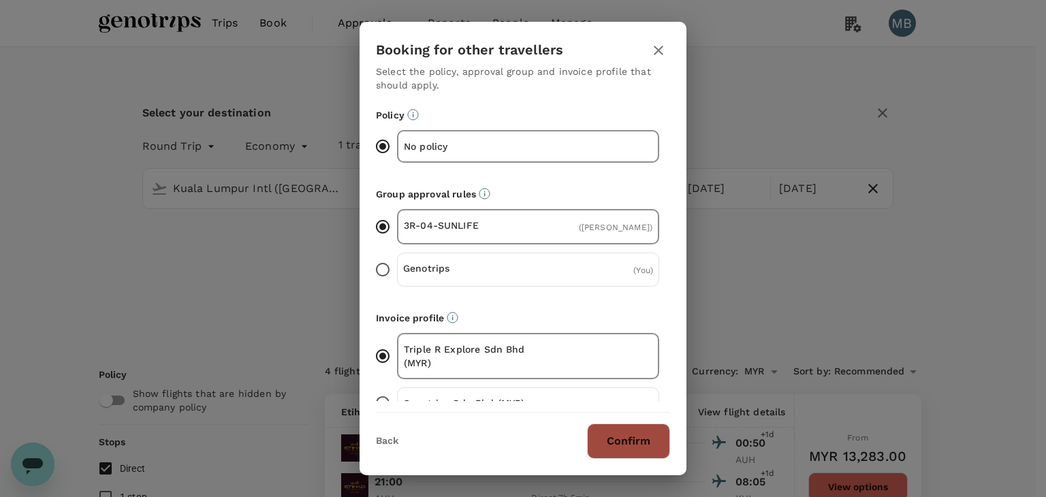
click at [602, 447] on button "Confirm" at bounding box center [628, 441] width 83 height 35
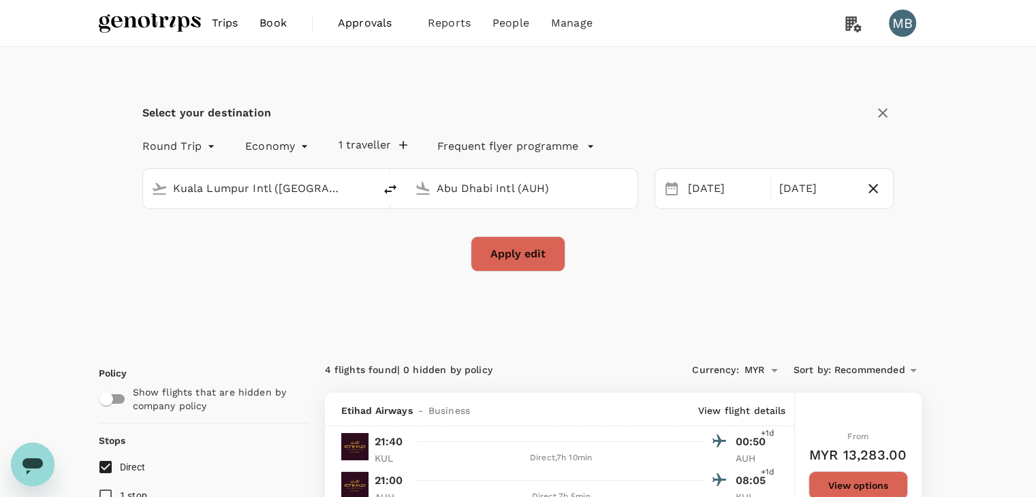
checkbox input "false"
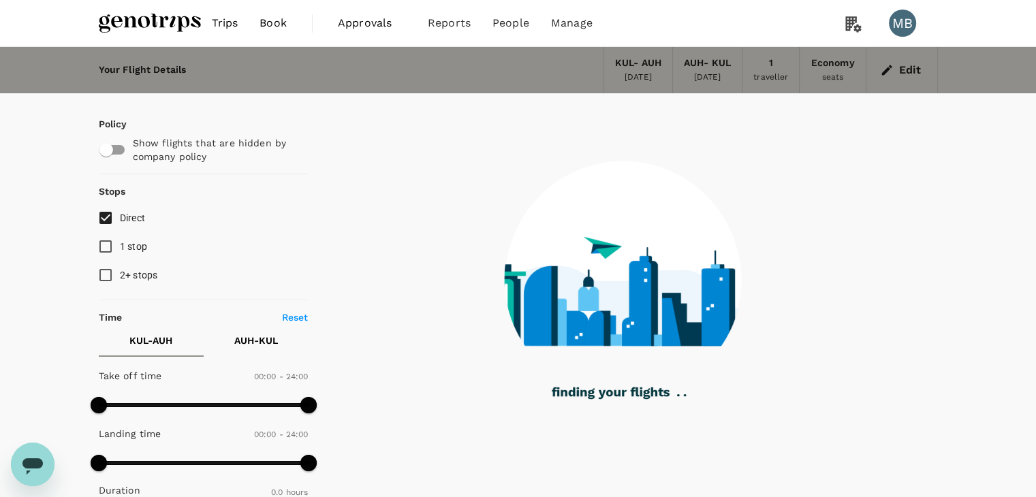
type input "1730"
checkbox input "true"
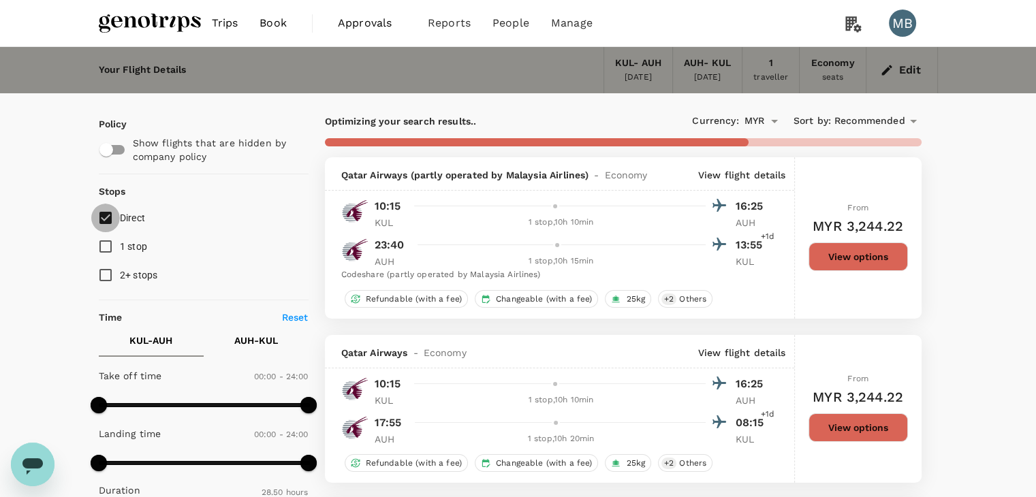
click at [94, 223] on input "Direct" at bounding box center [105, 218] width 29 height 29
click at [101, 221] on input "Direct" at bounding box center [105, 218] width 29 height 29
checkbox input "true"
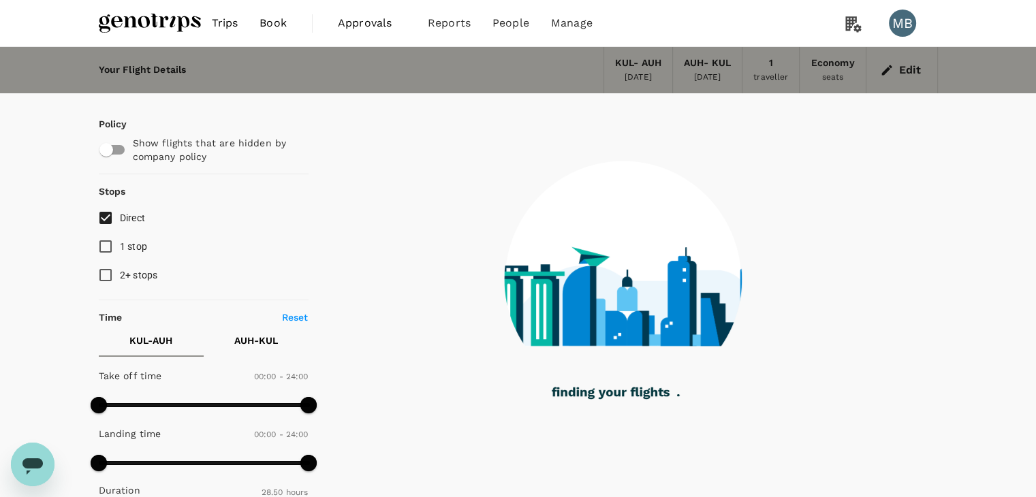
checkbox input "false"
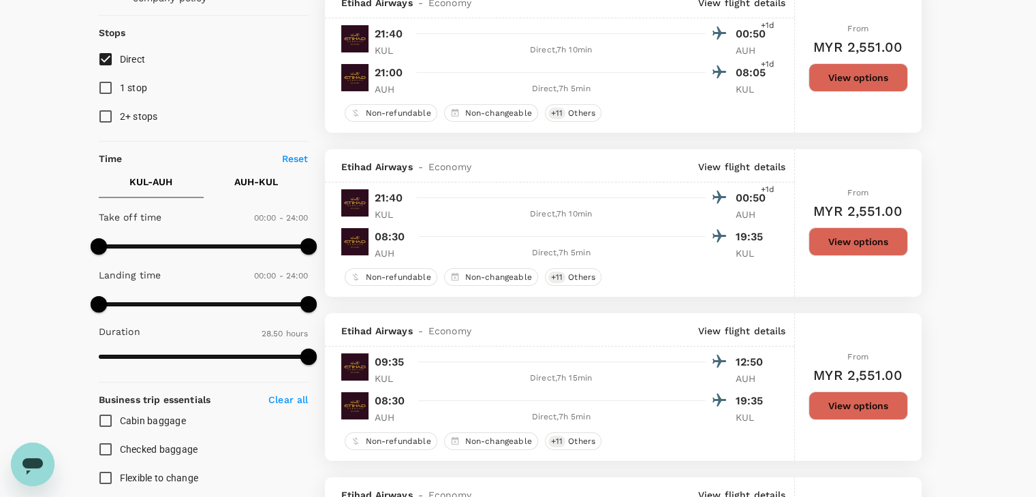
scroll to position [136, 0]
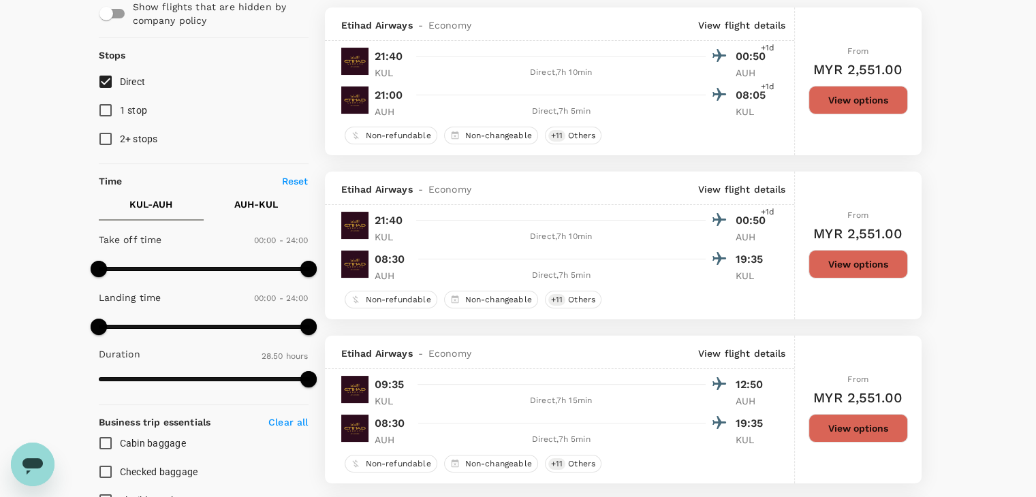
click at [872, 104] on button "View options" at bounding box center [857, 100] width 99 height 29
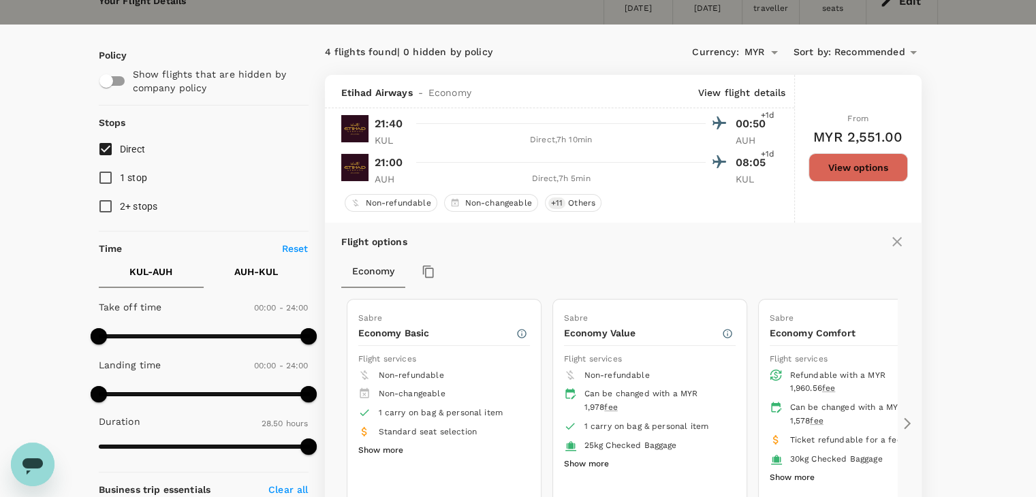
scroll to position [0, 0]
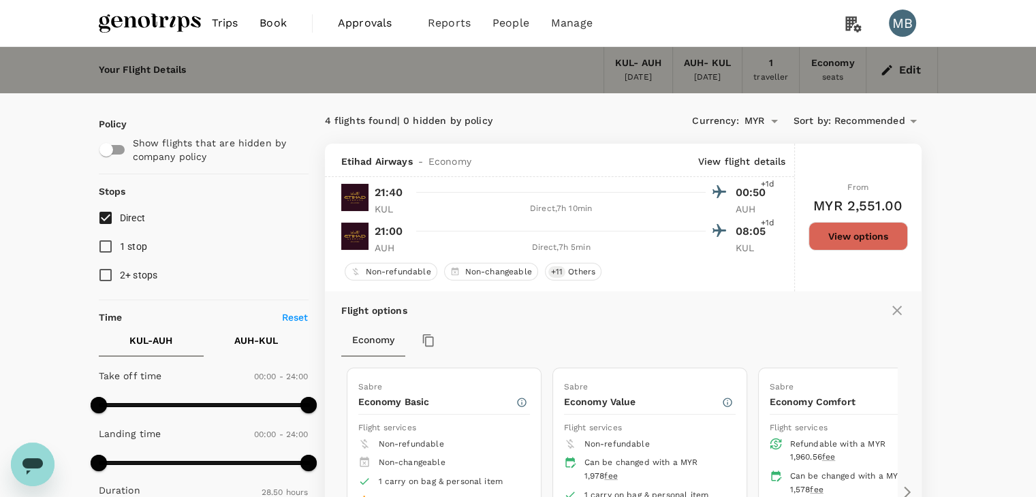
click at [896, 63] on button "Edit" at bounding box center [901, 70] width 49 height 22
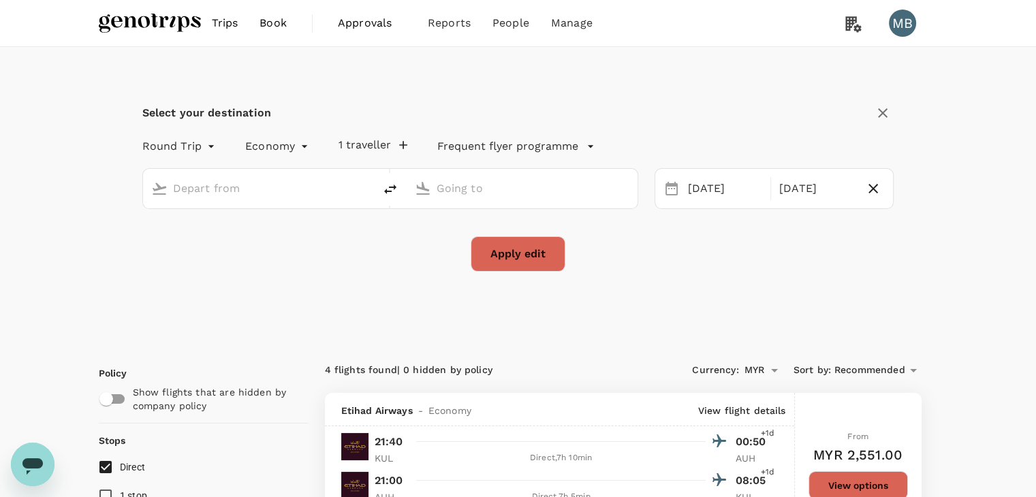
type input "Kuala Lumpur Intl ([GEOGRAPHIC_DATA])"
click at [512, 187] on input "Abu Dhabi Intl (AUH)" at bounding box center [523, 188] width 172 height 21
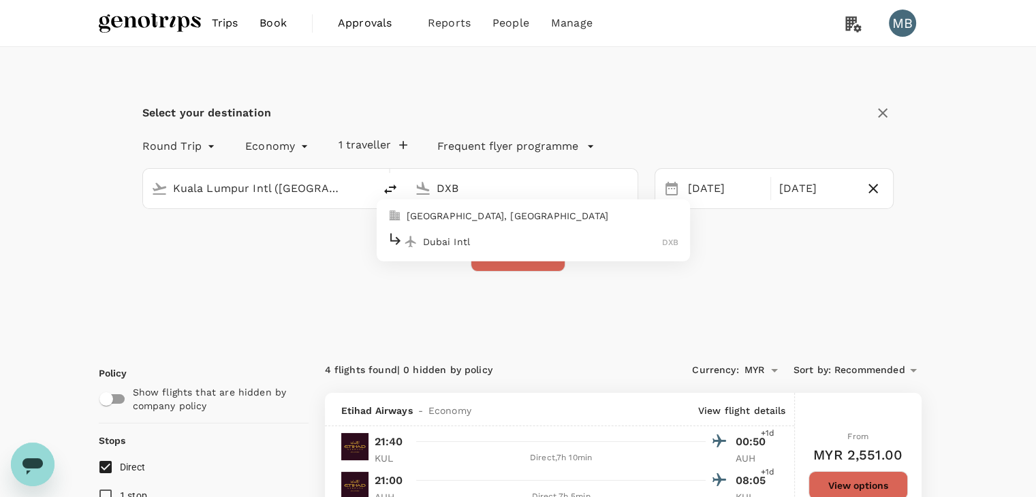
click at [510, 232] on div "Dubai Intl DXB" at bounding box center [533, 241] width 291 height 21
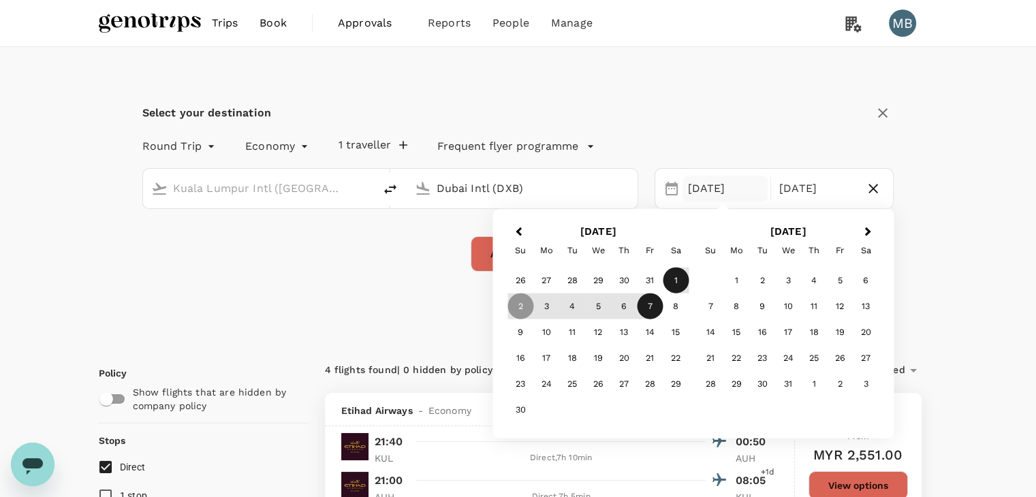
type input "Dubai Intl (DXB)"
click at [676, 287] on div "1" at bounding box center [676, 281] width 26 height 26
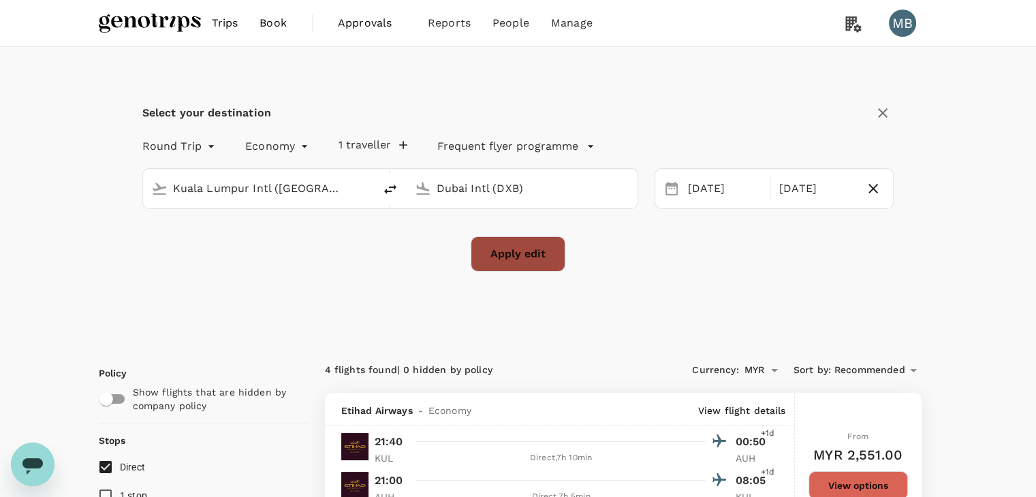
click at [483, 260] on button "Apply edit" at bounding box center [518, 253] width 95 height 35
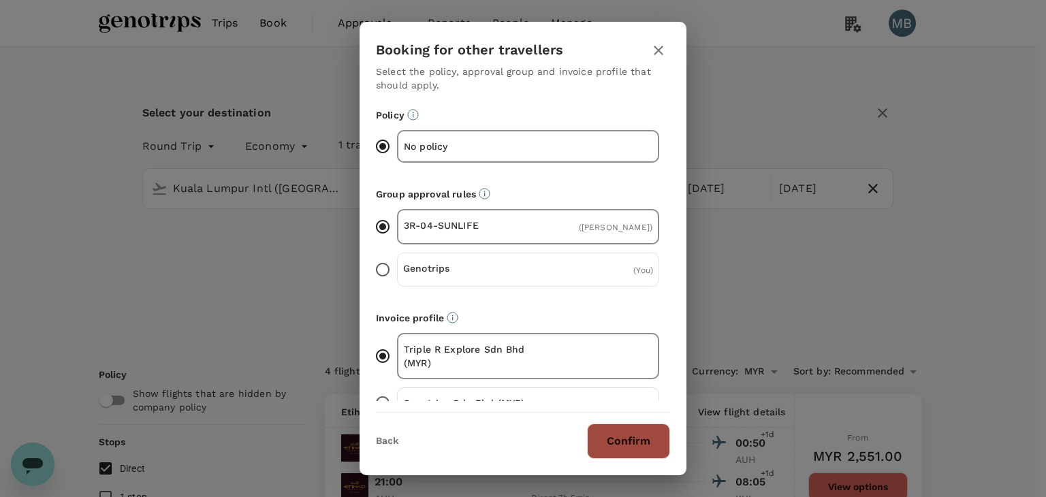
click at [614, 442] on button "Confirm" at bounding box center [628, 441] width 83 height 35
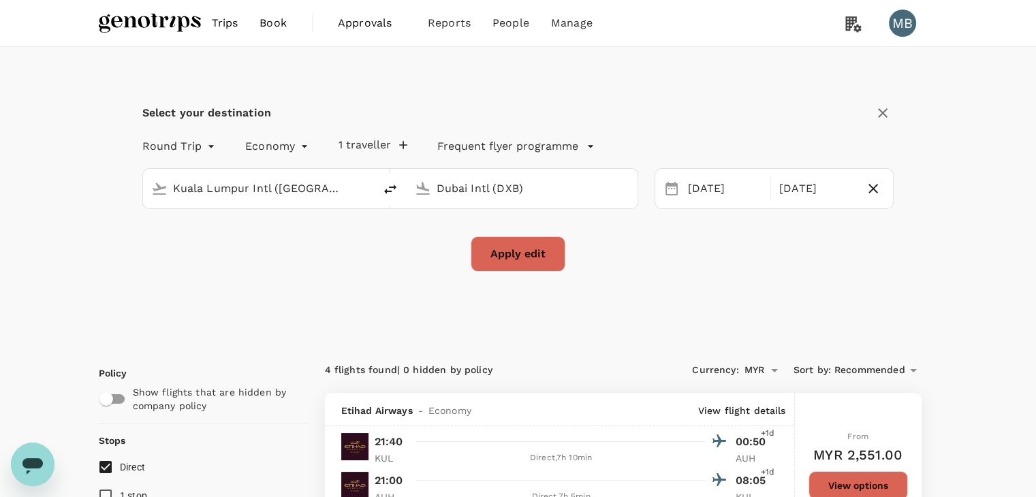
checkbox input "false"
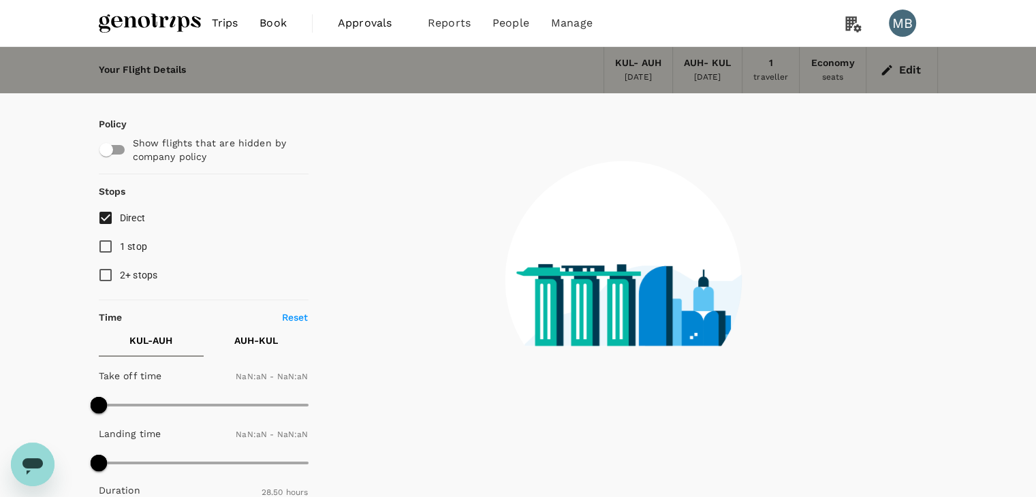
type input "1440"
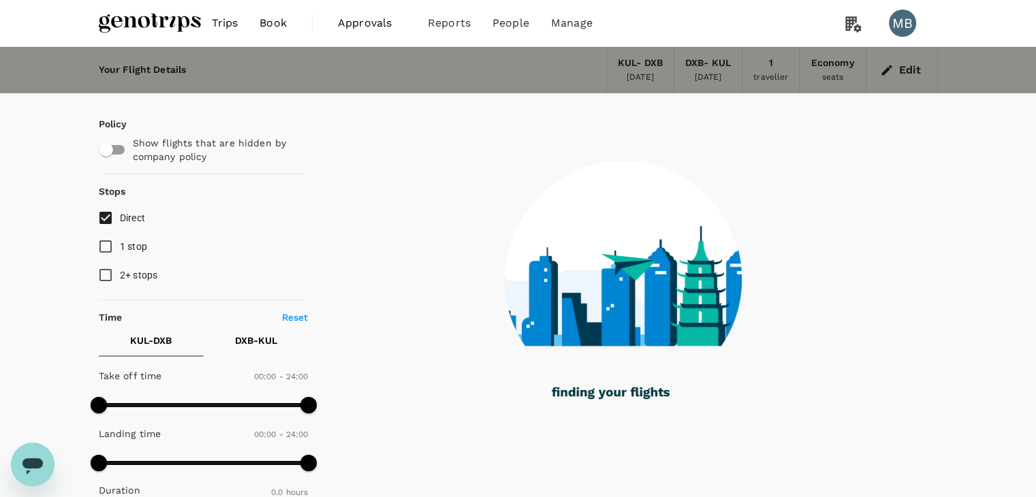
type input "1270"
checkbox input "true"
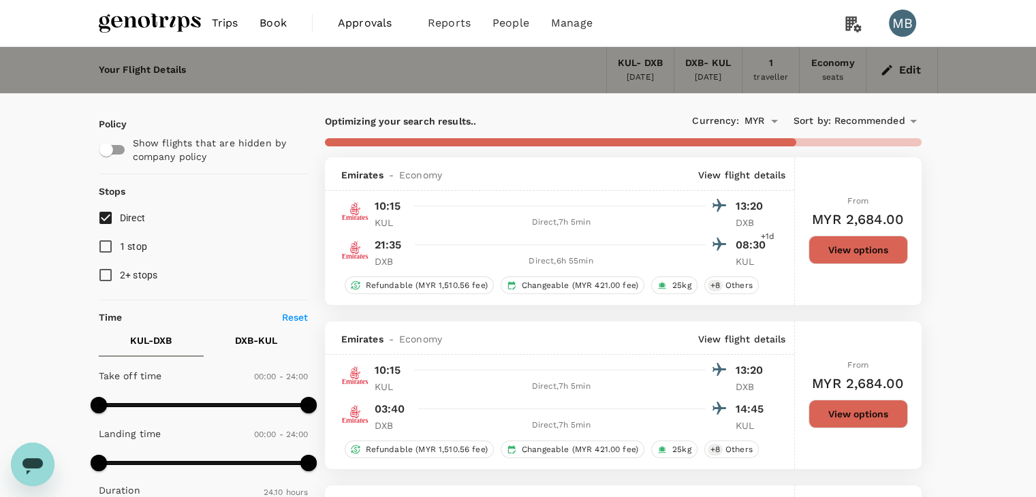
type input "1450"
click at [102, 216] on input "Direct" at bounding box center [105, 218] width 29 height 29
checkbox input "true"
click at [715, 174] on p "View flight details" at bounding box center [742, 175] width 88 height 14
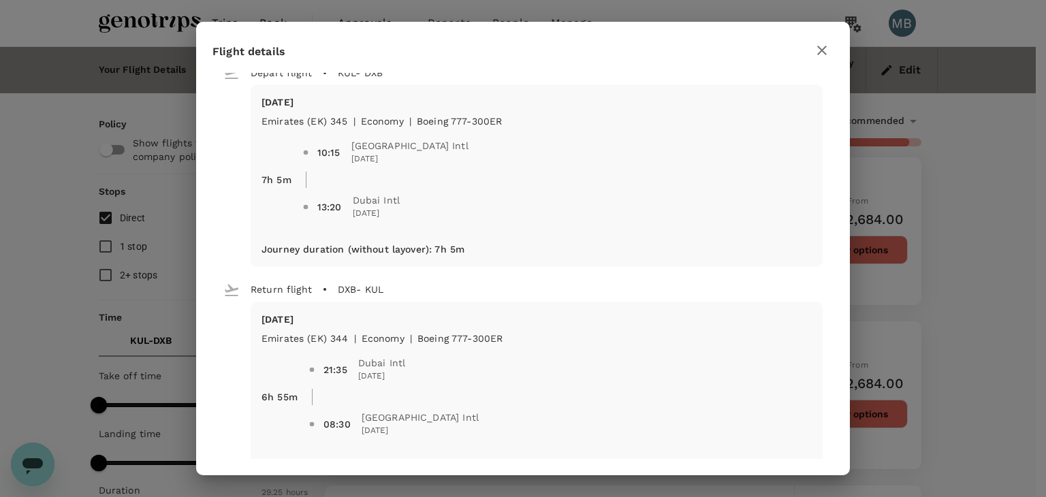
scroll to position [49, 0]
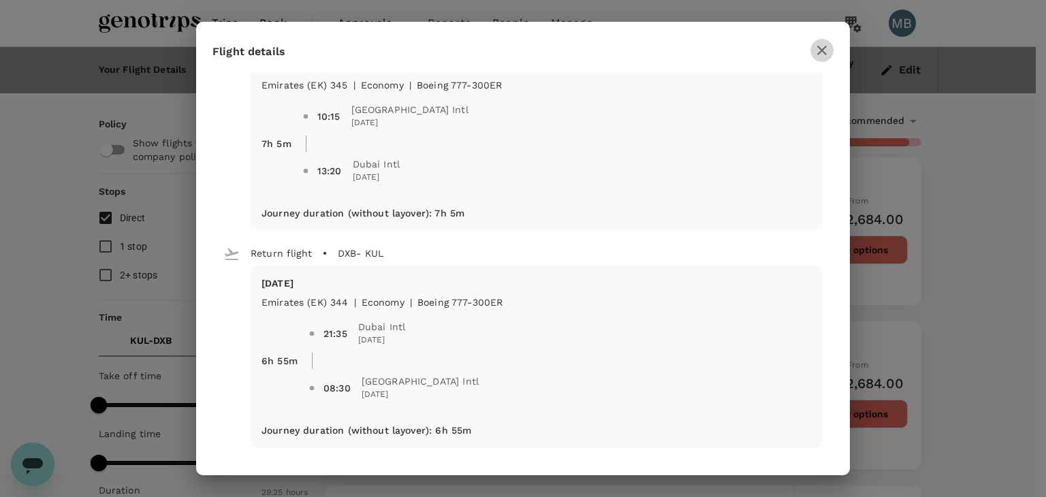
click at [817, 42] on icon "button" at bounding box center [822, 50] width 16 height 16
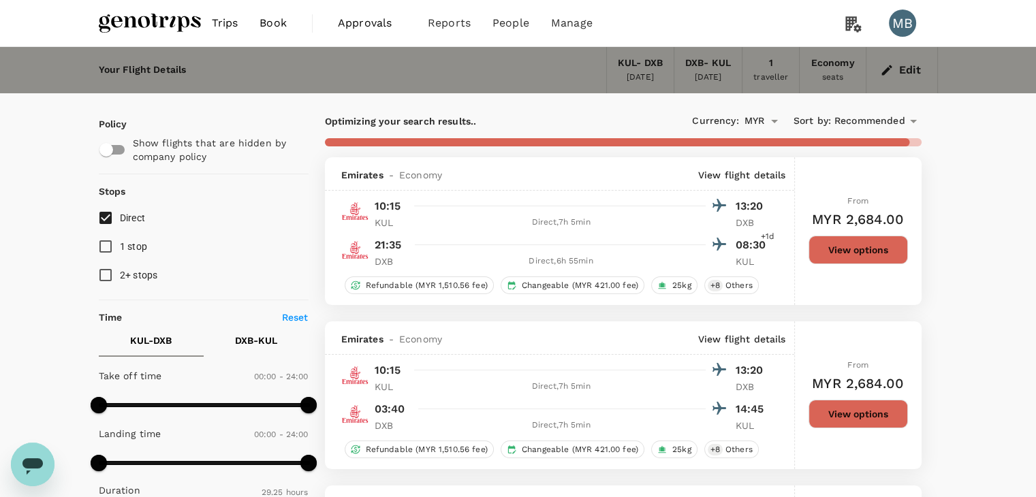
click at [738, 340] on p "View flight details" at bounding box center [742, 339] width 88 height 14
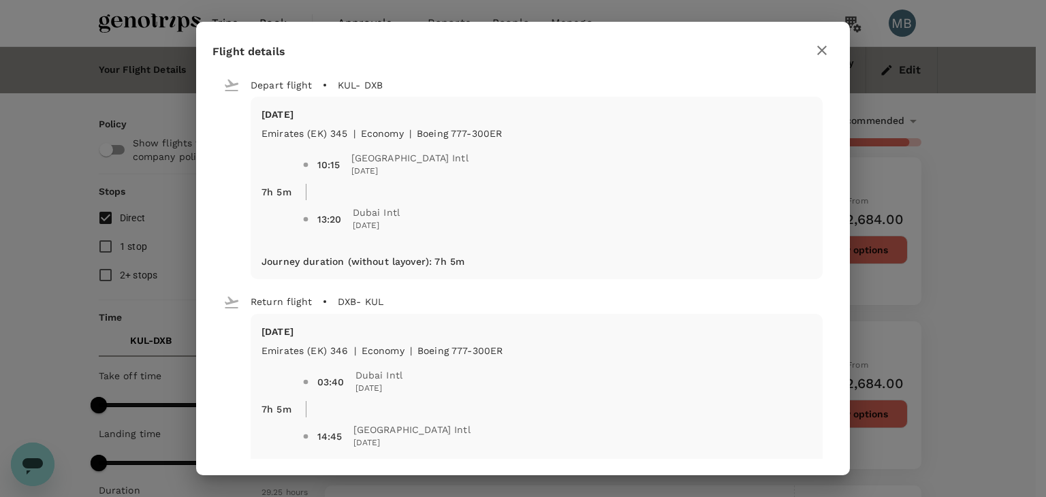
click at [819, 56] on icon "button" at bounding box center [822, 50] width 16 height 16
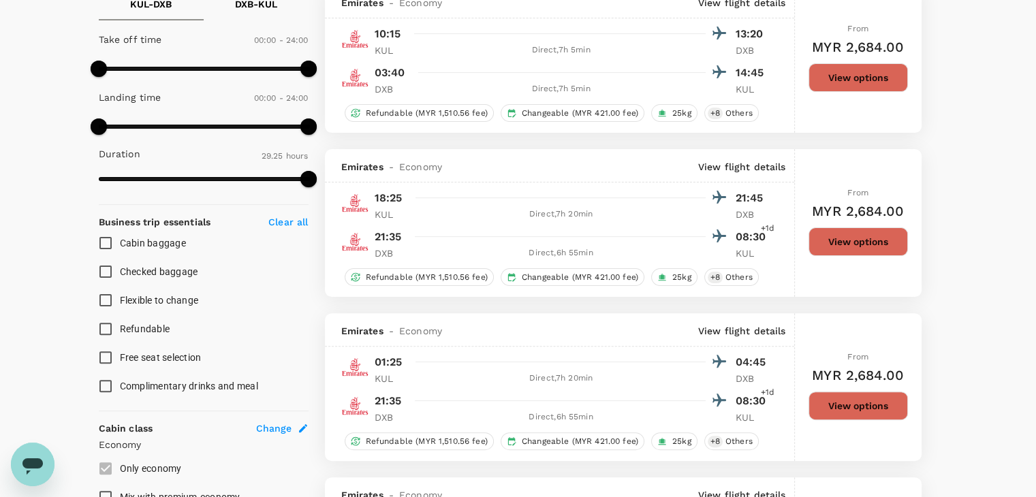
type input "3945"
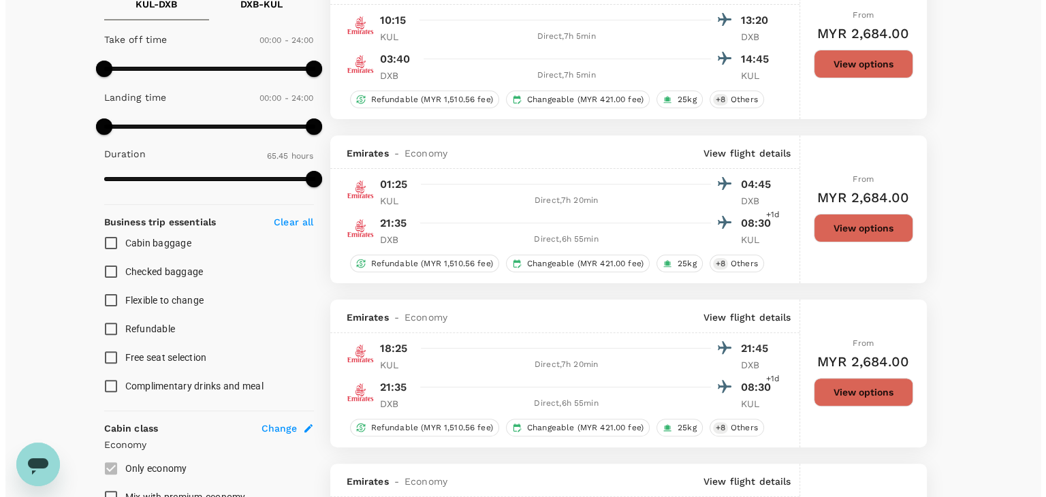
scroll to position [341, 0]
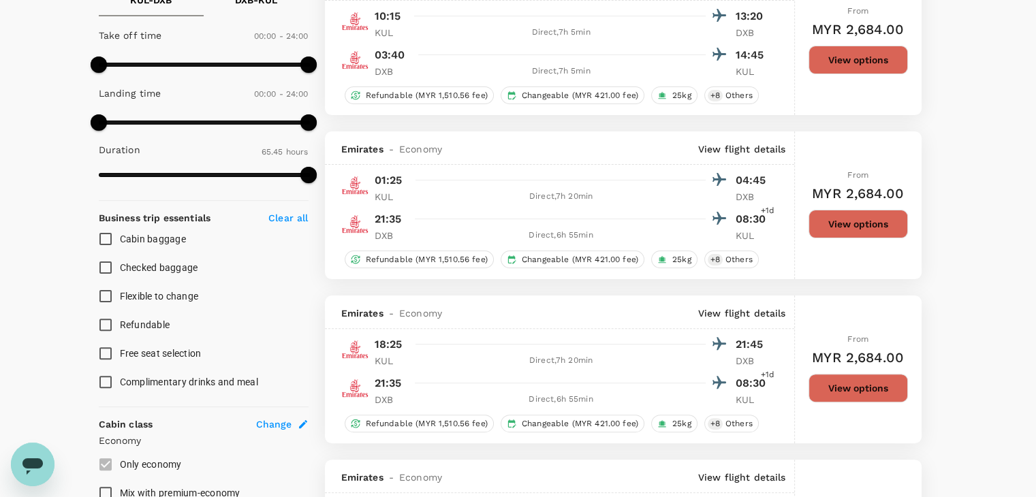
click at [740, 311] on p "View flight details" at bounding box center [742, 313] width 88 height 14
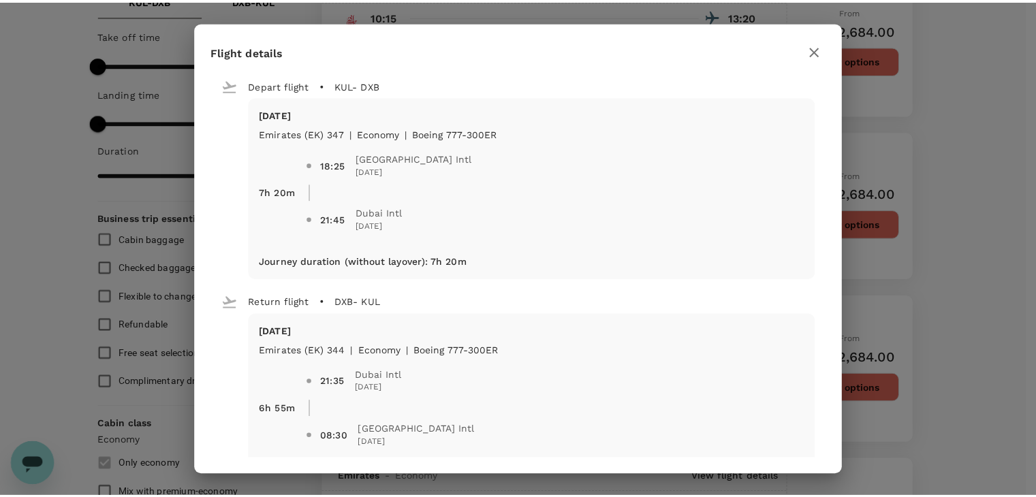
scroll to position [49, 0]
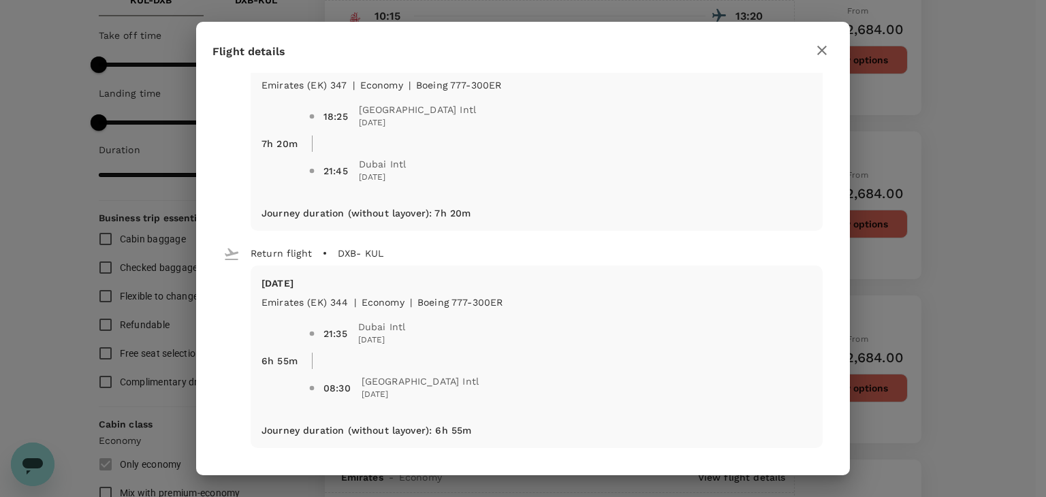
click at [823, 46] on icon "button" at bounding box center [822, 50] width 16 height 16
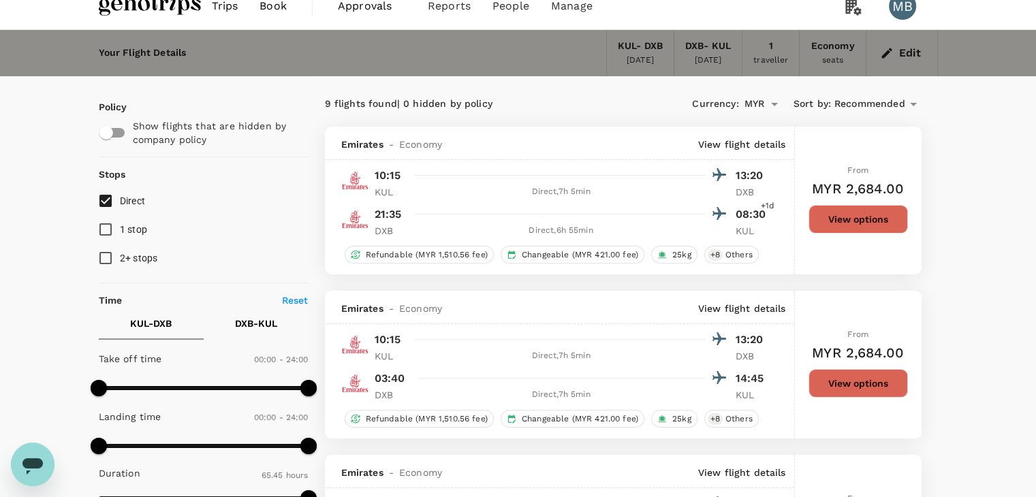
scroll to position [0, 0]
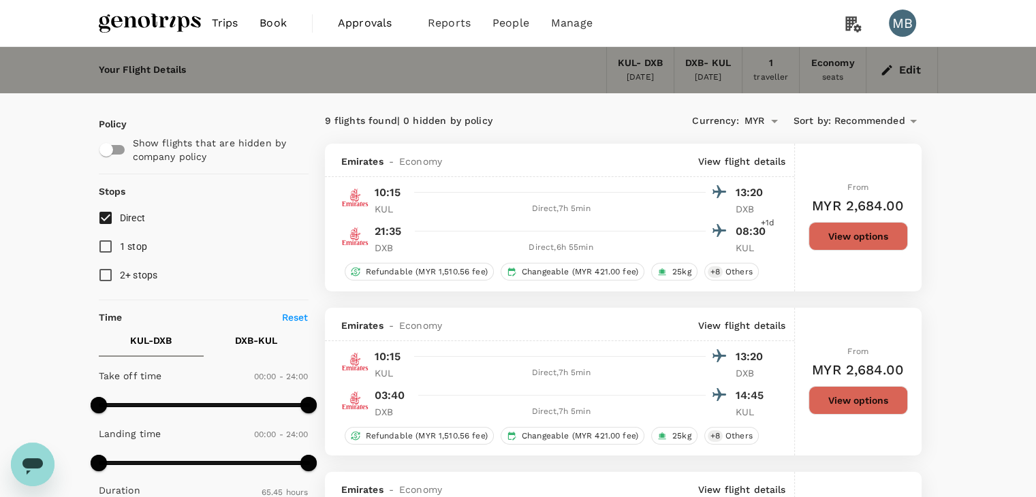
click at [913, 120] on icon at bounding box center [913, 121] width 7 height 3
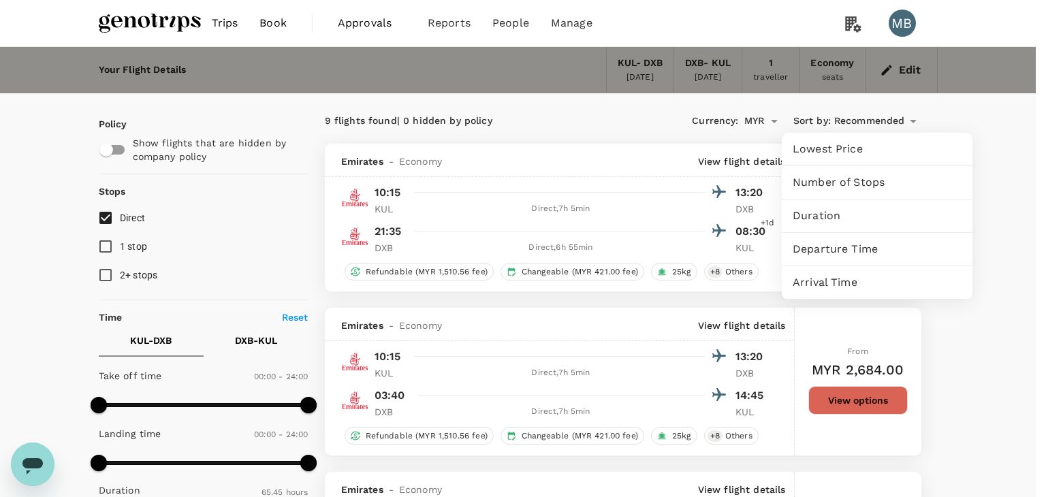
click at [838, 248] on span "Departure Time" at bounding box center [877, 249] width 169 height 16
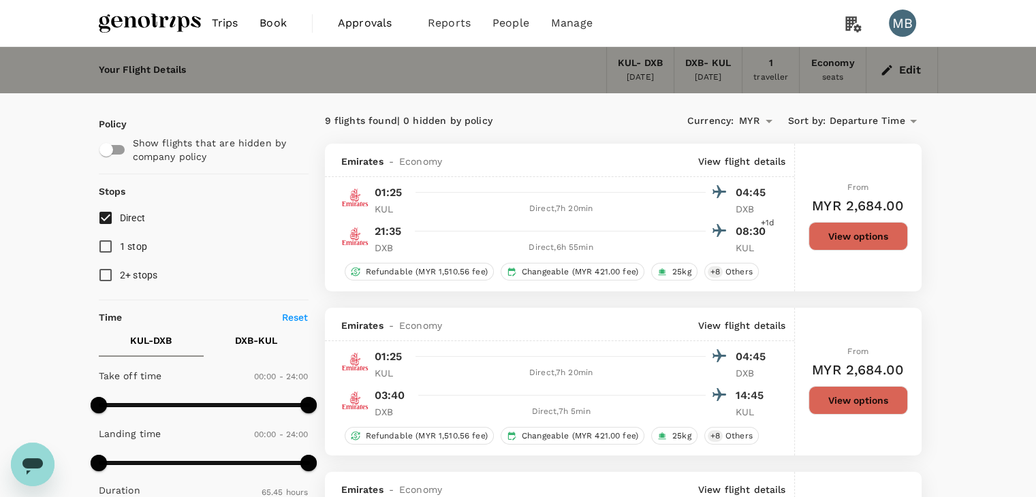
click at [860, 227] on button "View options" at bounding box center [857, 236] width 99 height 29
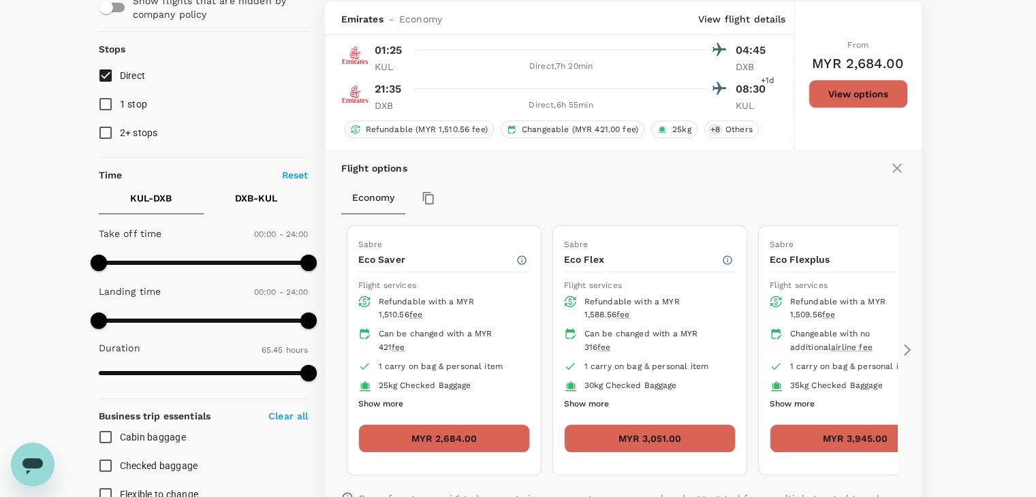
scroll to position [144, 0]
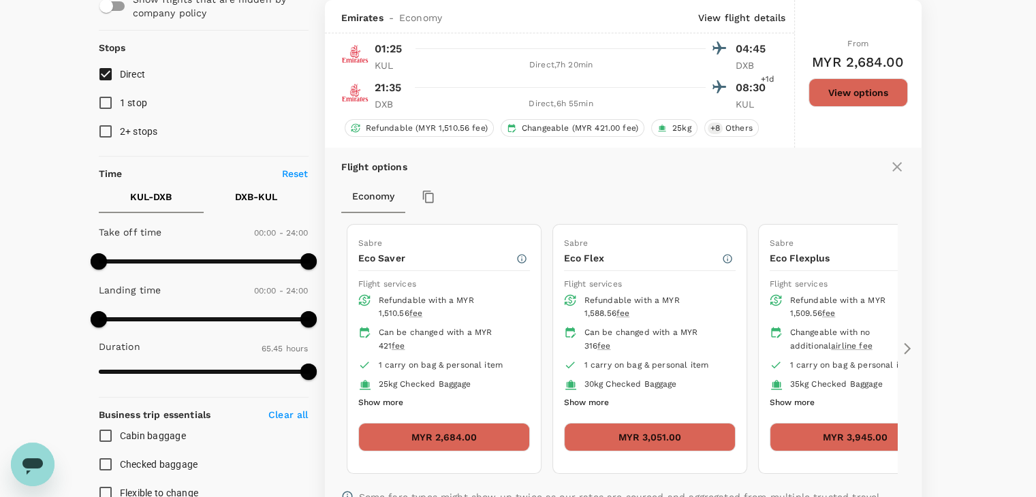
click at [906, 343] on icon at bounding box center [907, 349] width 14 height 14
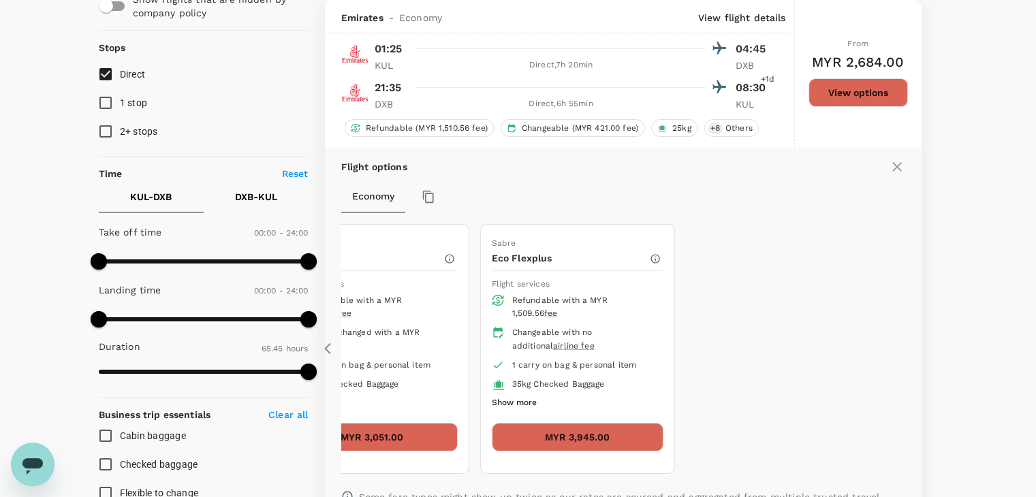
click at [329, 342] on icon at bounding box center [331, 349] width 14 height 14
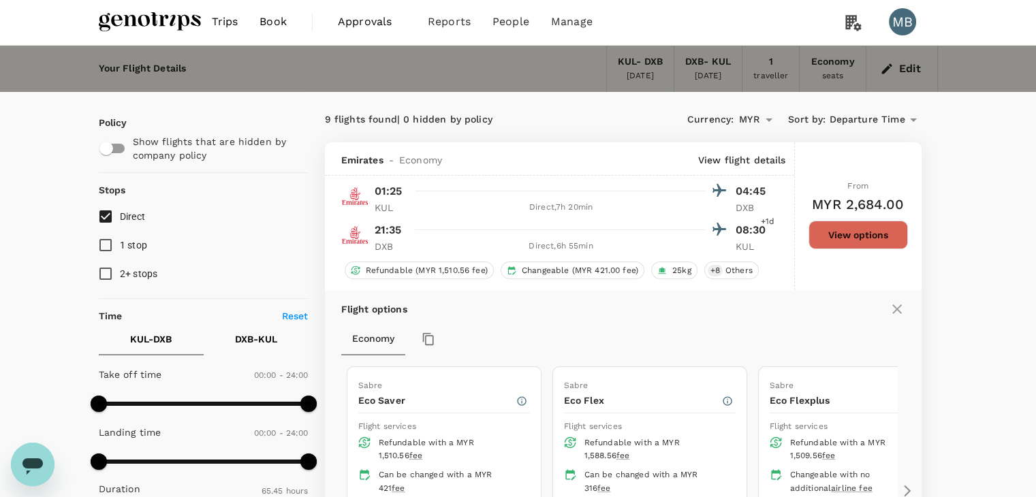
scroll to position [0, 0]
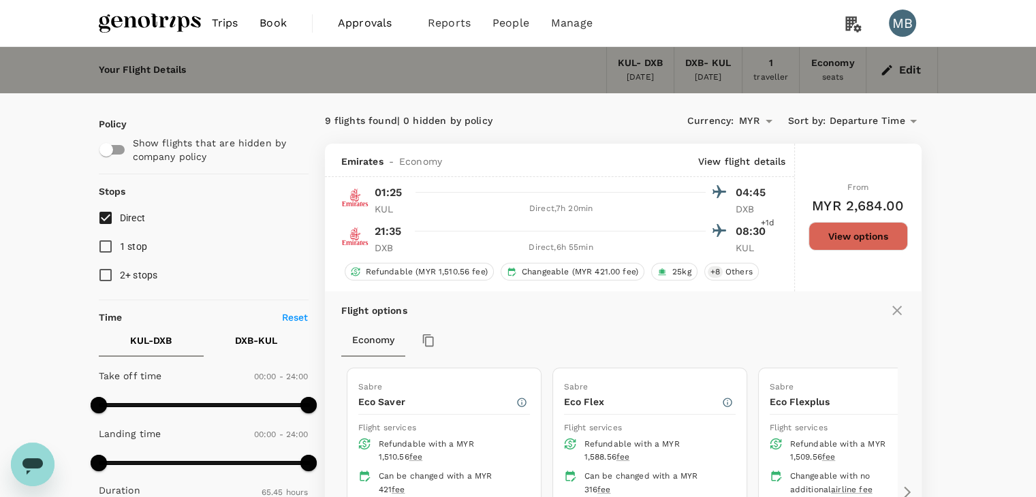
click at [921, 72] on button "Edit" at bounding box center [901, 70] width 49 height 22
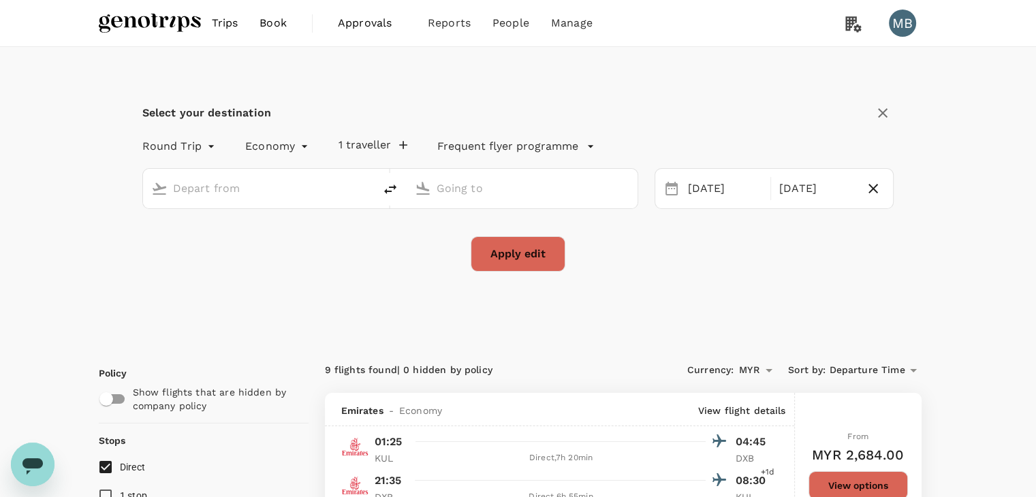
type input "Kuala Lumpur Intl ([GEOGRAPHIC_DATA])"
type input "Dubai Intl (DXB)"
click at [703, 186] on div "[DATE]" at bounding box center [724, 189] width 85 height 27
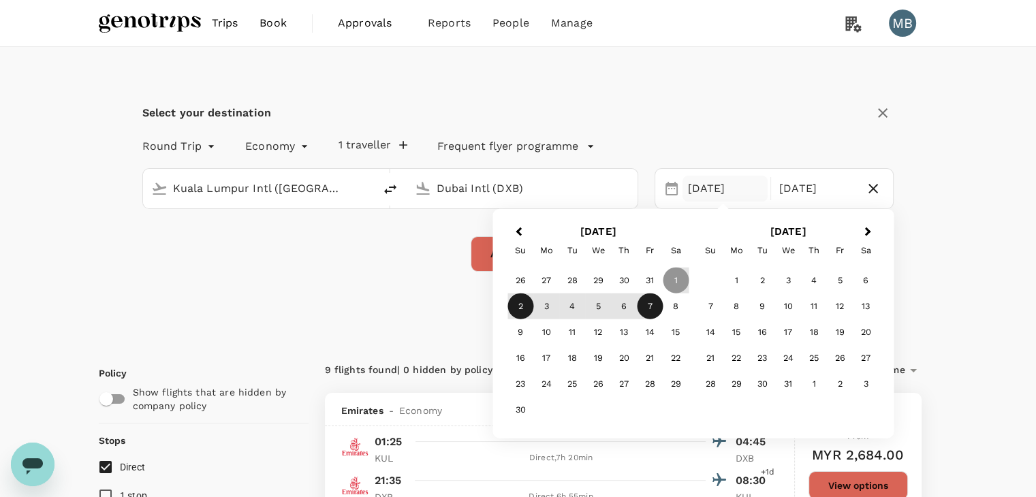
click at [518, 313] on div "2" at bounding box center [520, 307] width 26 height 26
click at [476, 255] on button "Apply edit" at bounding box center [518, 253] width 95 height 35
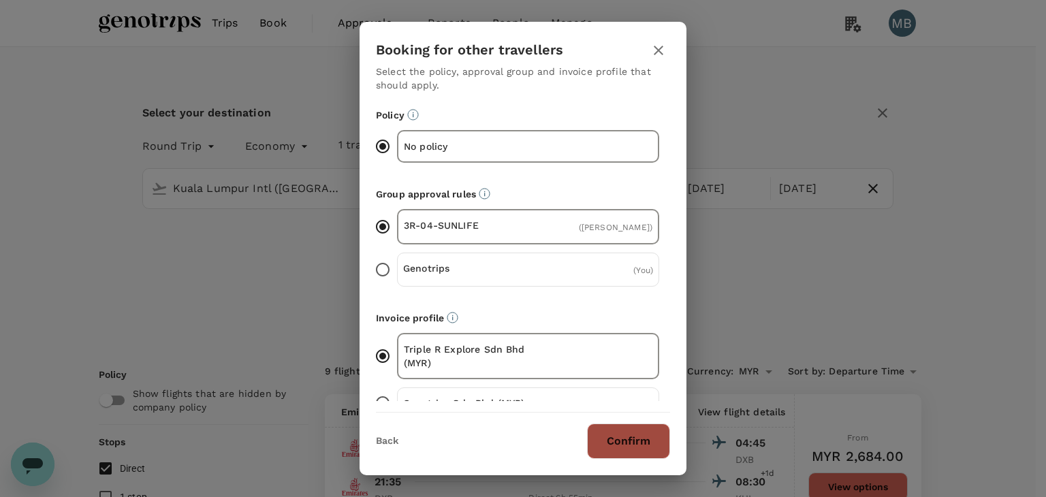
click at [600, 427] on button "Confirm" at bounding box center [628, 441] width 83 height 35
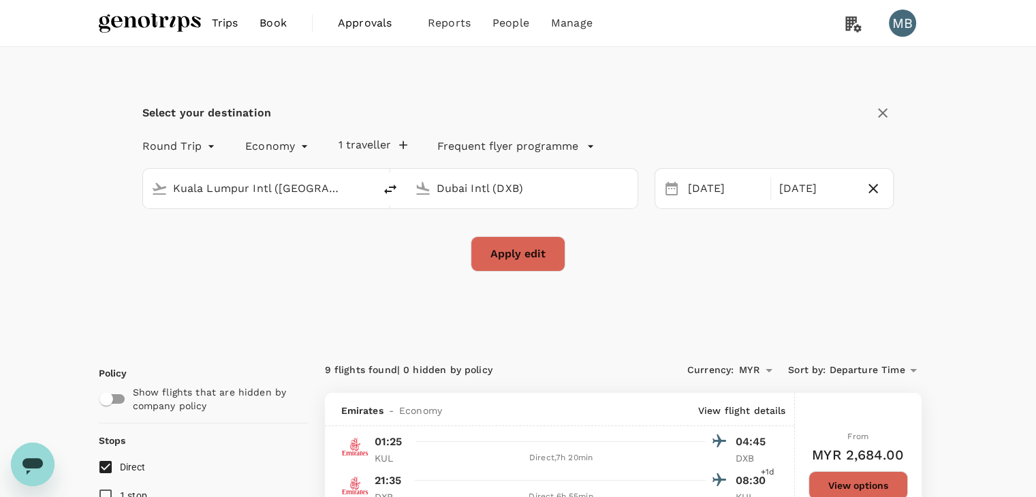
checkbox input "false"
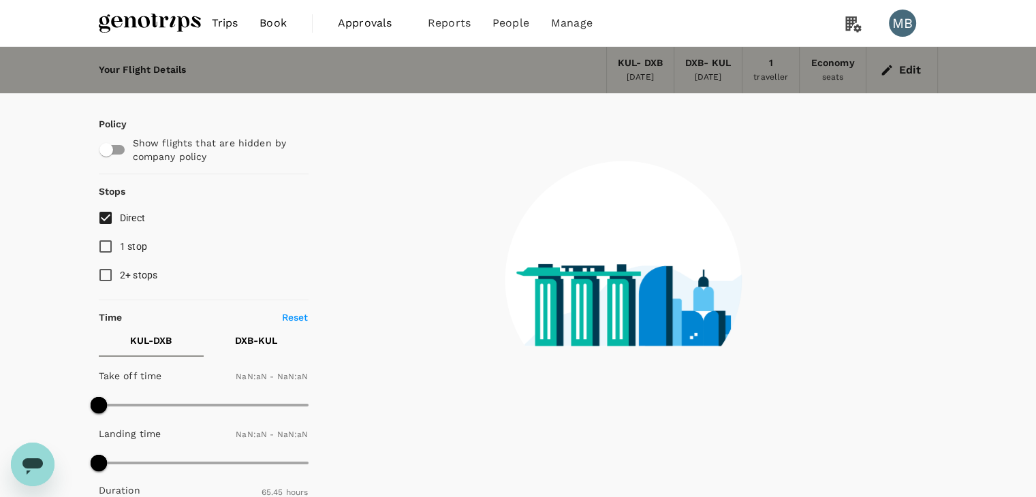
type input "1440"
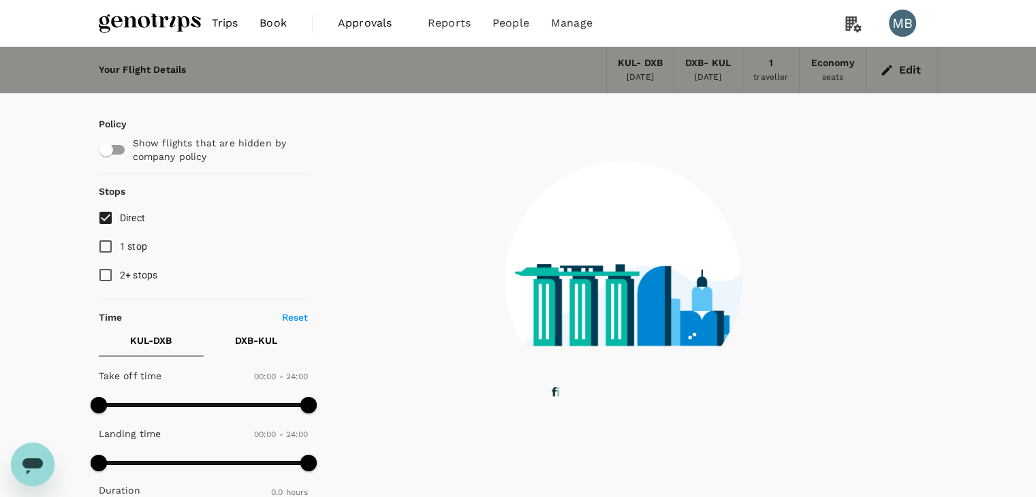
type input "1450"
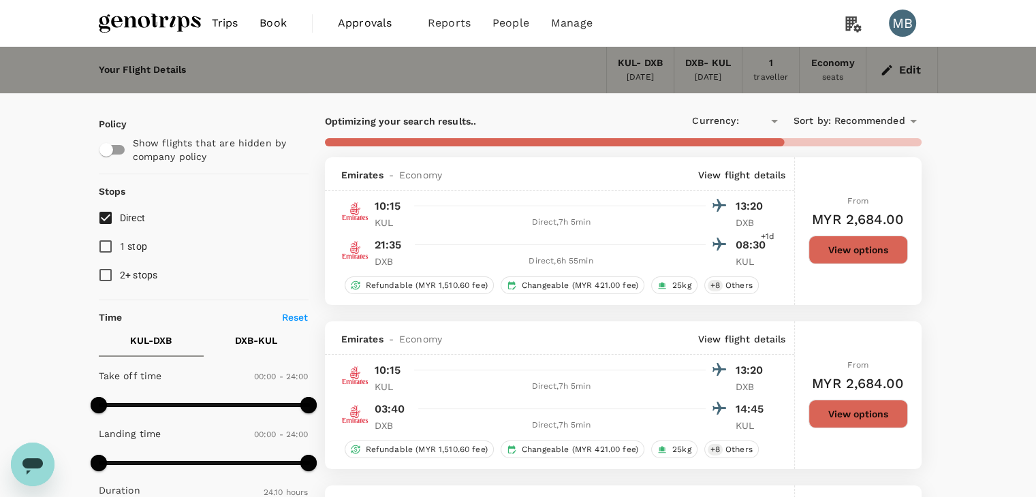
checkbox input "true"
type input "MYR"
type input "1915"
click at [906, 56] on div "Edit" at bounding box center [902, 70] width 72 height 46
click at [906, 65] on button "Edit" at bounding box center [901, 70] width 49 height 22
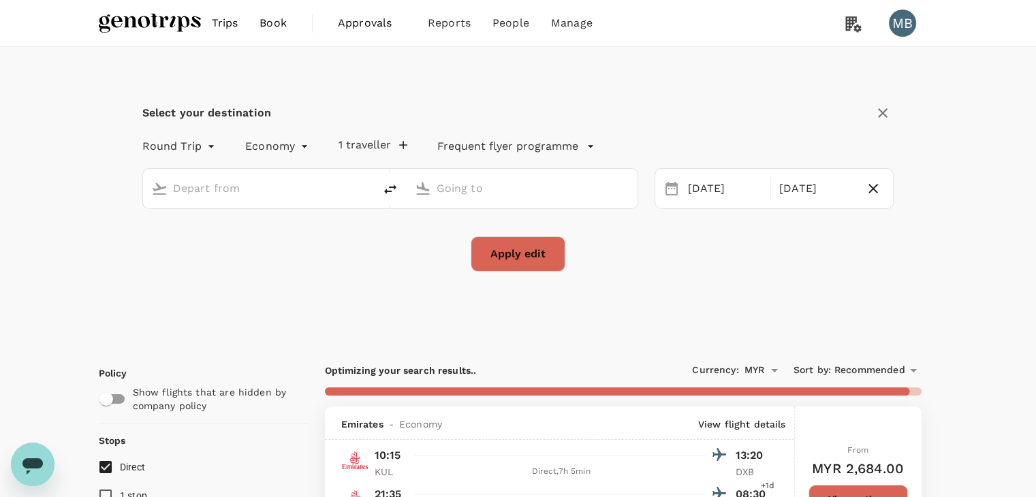
type input "Kuala Lumpur Intl ([GEOGRAPHIC_DATA])"
type input "Dubai Intl (DXB)"
type input "5925"
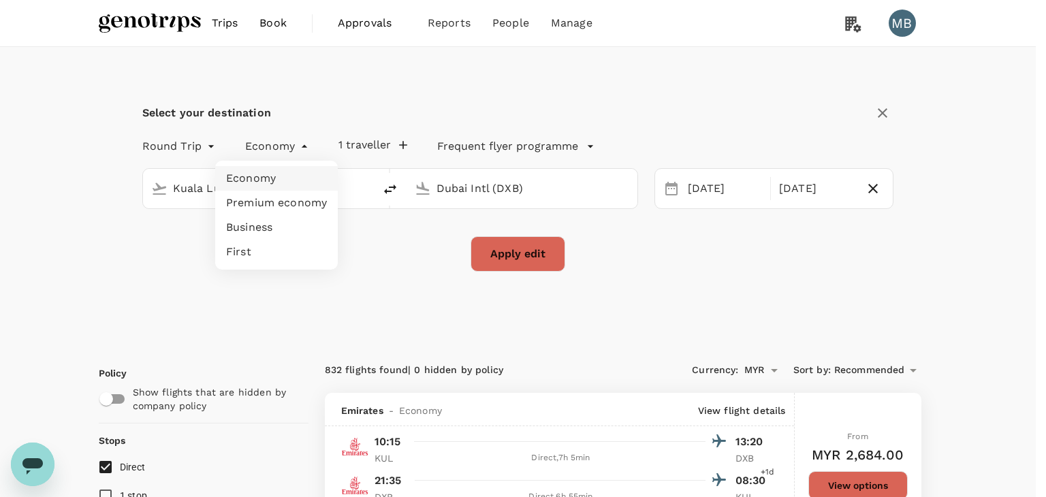
click at [308, 220] on li "Business" at bounding box center [276, 227] width 123 height 25
type input "business"
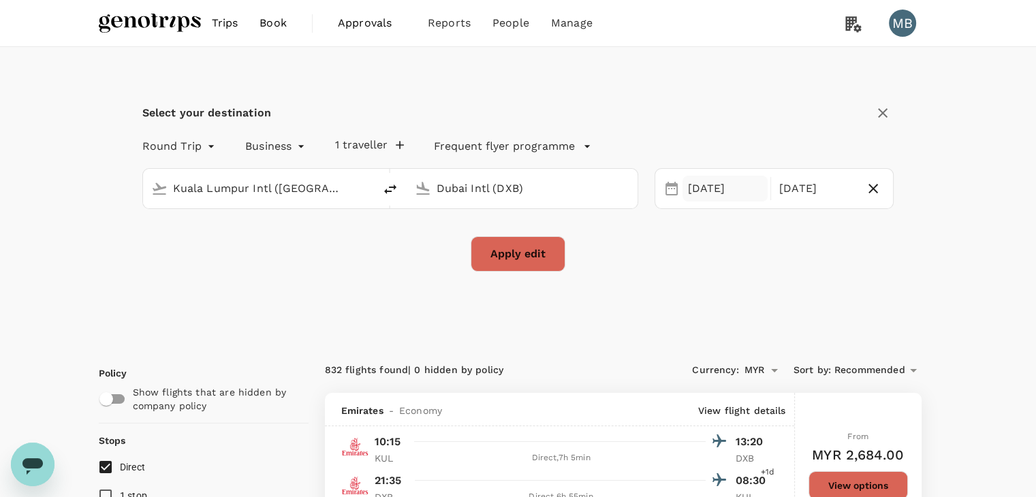
click at [703, 178] on div "[DATE]" at bounding box center [724, 189] width 85 height 27
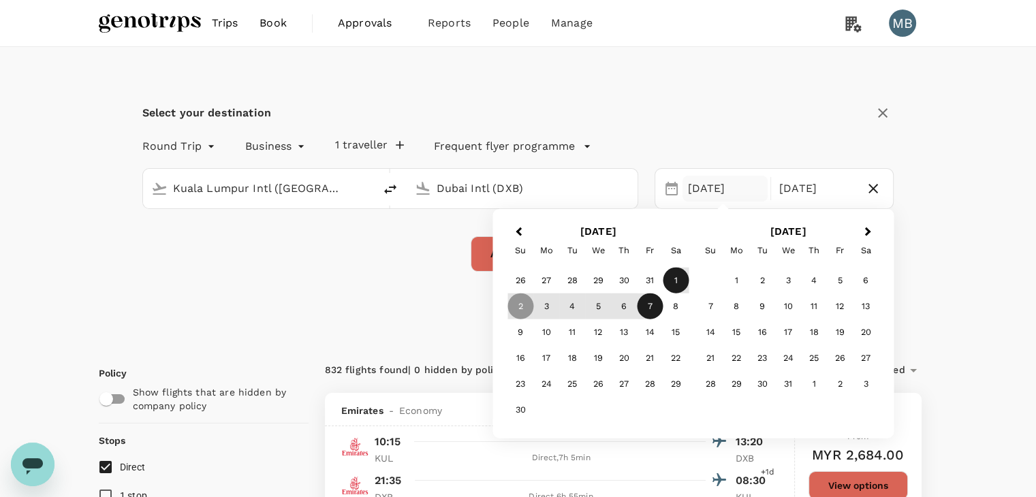
click at [674, 279] on div "1" at bounding box center [676, 281] width 26 height 26
click at [489, 250] on button "Apply edit" at bounding box center [518, 253] width 95 height 35
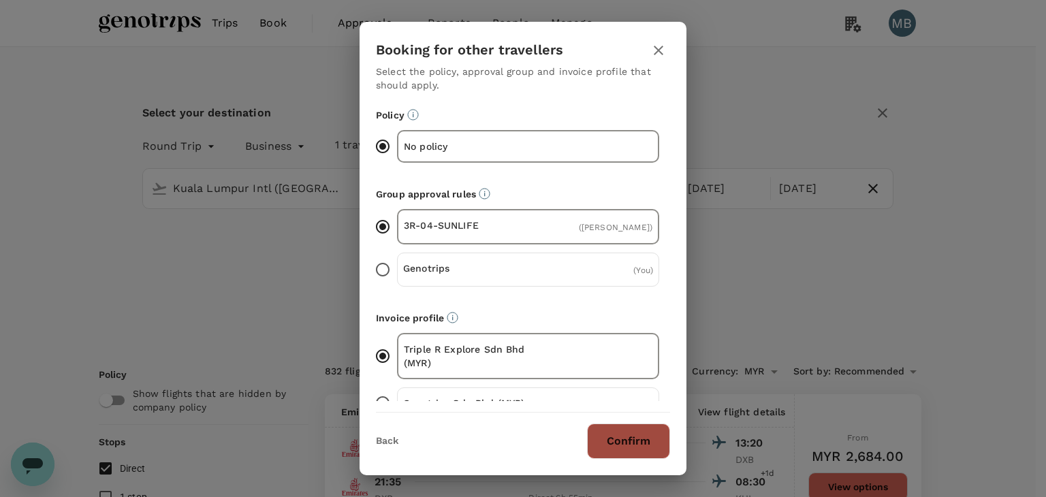
click at [637, 453] on button "Confirm" at bounding box center [628, 441] width 83 height 35
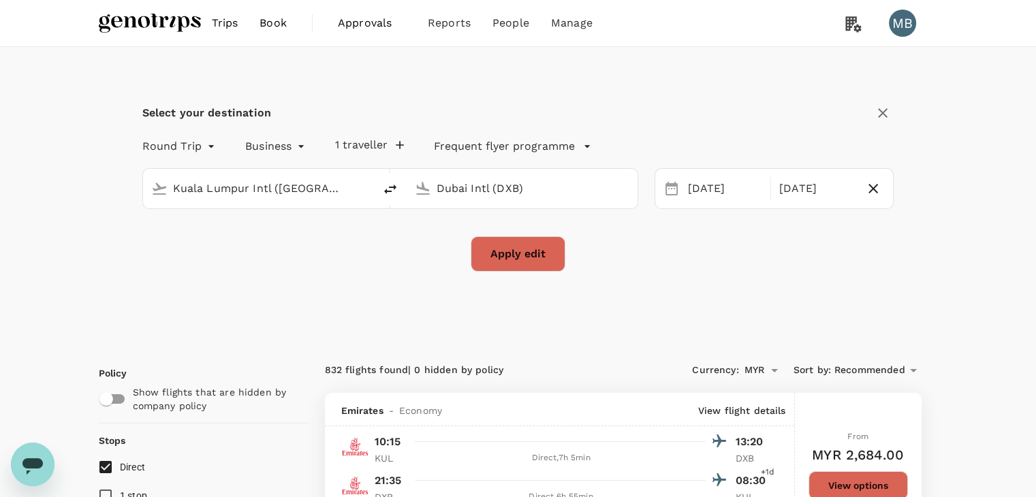
checkbox input "false"
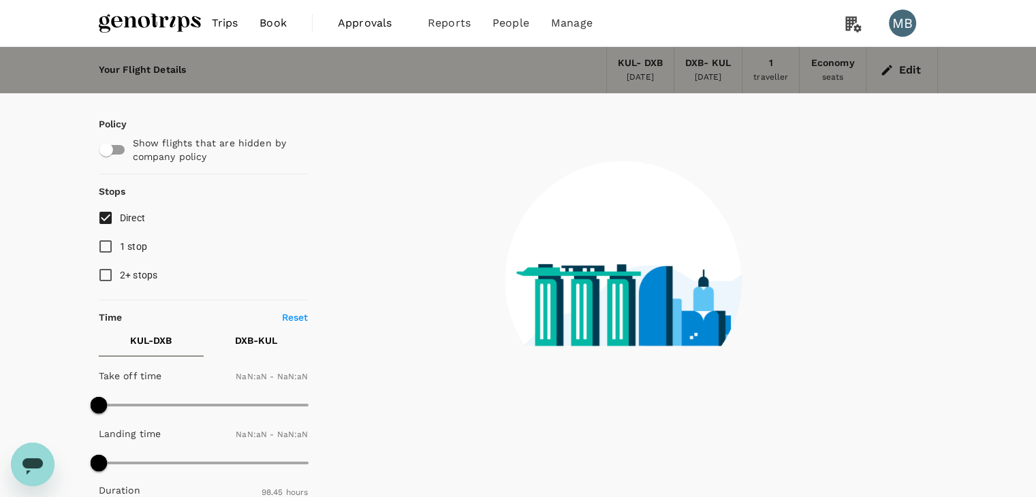
type input "1440"
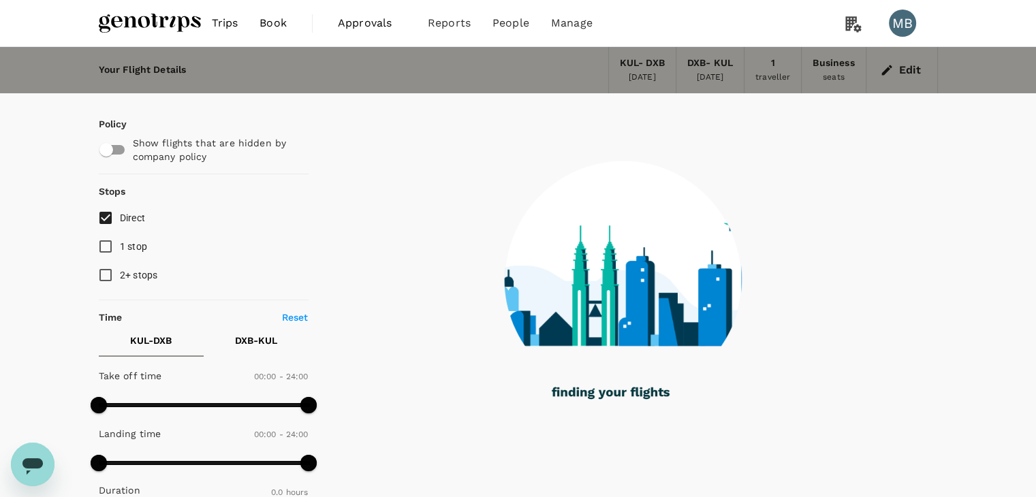
type input "1545"
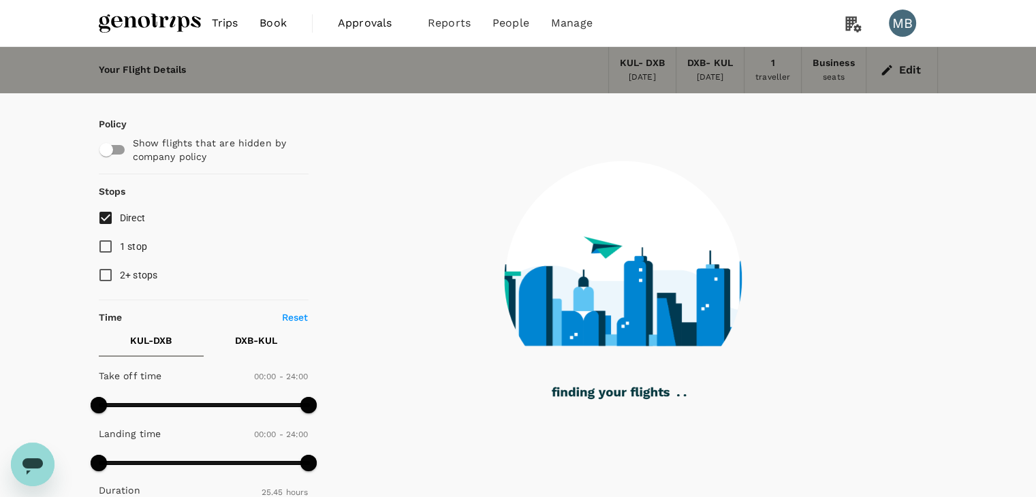
checkbox input "true"
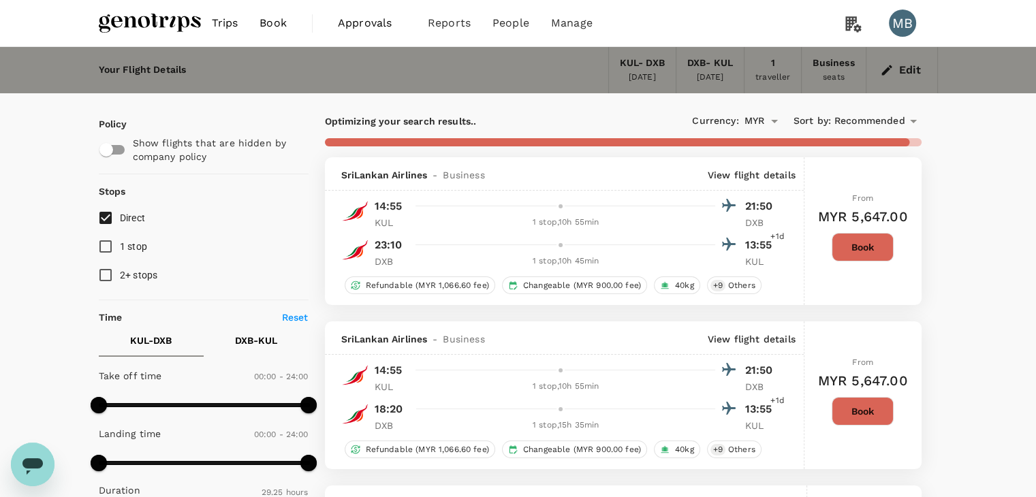
type input "2190"
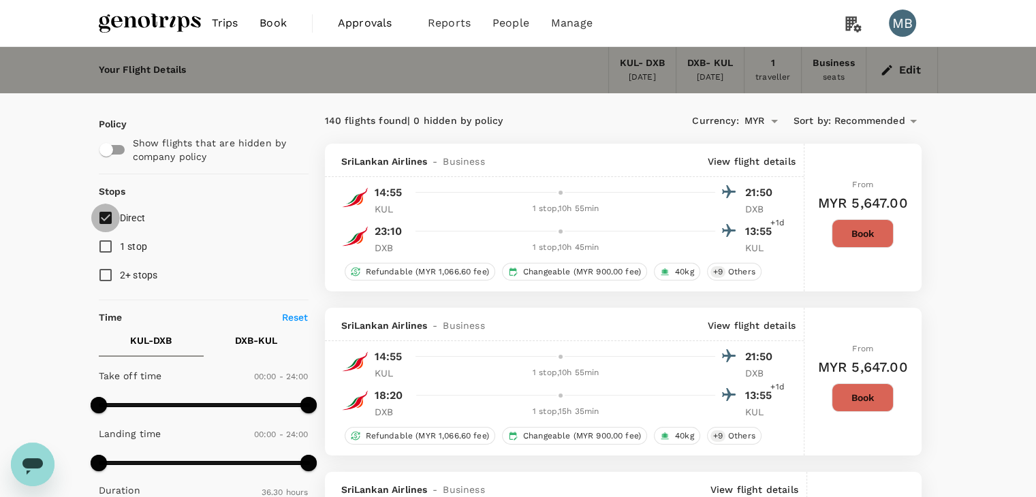
click at [103, 221] on input "Direct" at bounding box center [105, 218] width 29 height 29
checkbox input "true"
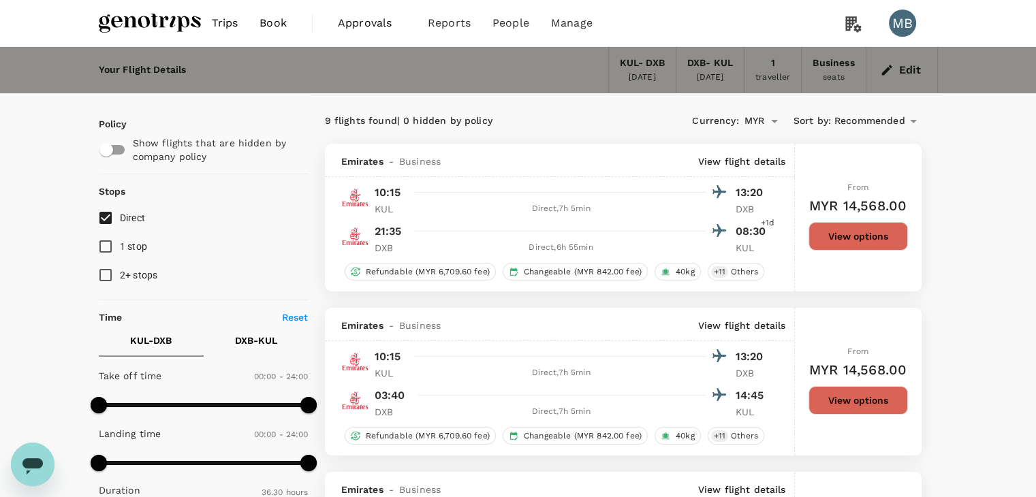
click at [880, 220] on div "From MYR 14,568.00 View options" at bounding box center [857, 218] width 99 height 148
click at [874, 235] on button "View options" at bounding box center [857, 236] width 99 height 29
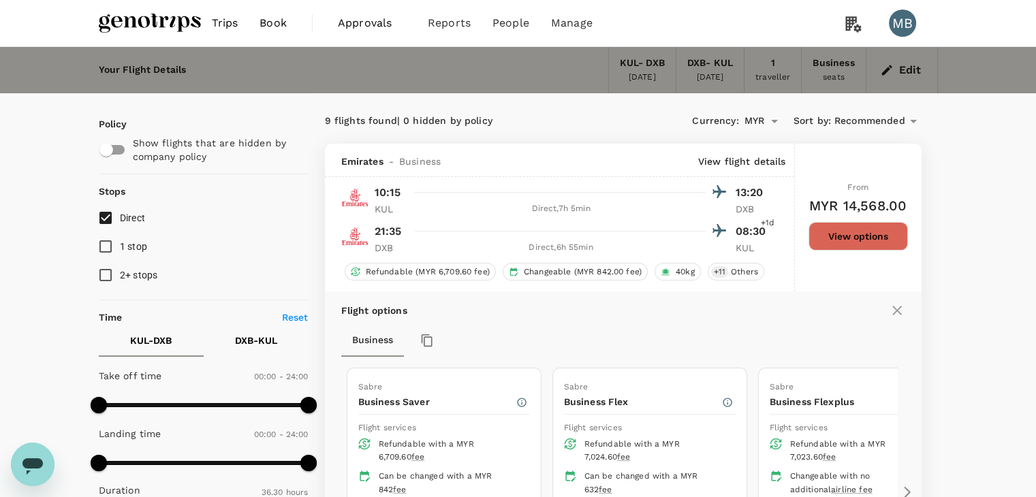
click at [877, 75] on button "Edit" at bounding box center [901, 70] width 49 height 22
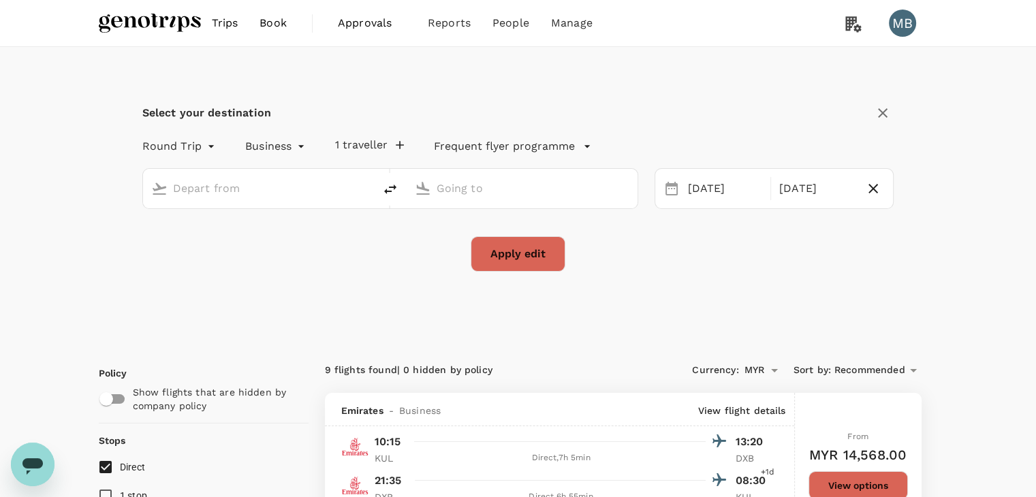
type input "Kuala Lumpur Intl ([GEOGRAPHIC_DATA])"
type input "Dubai Intl (DXB)"
click at [697, 178] on div "[DATE]" at bounding box center [724, 189] width 85 height 27
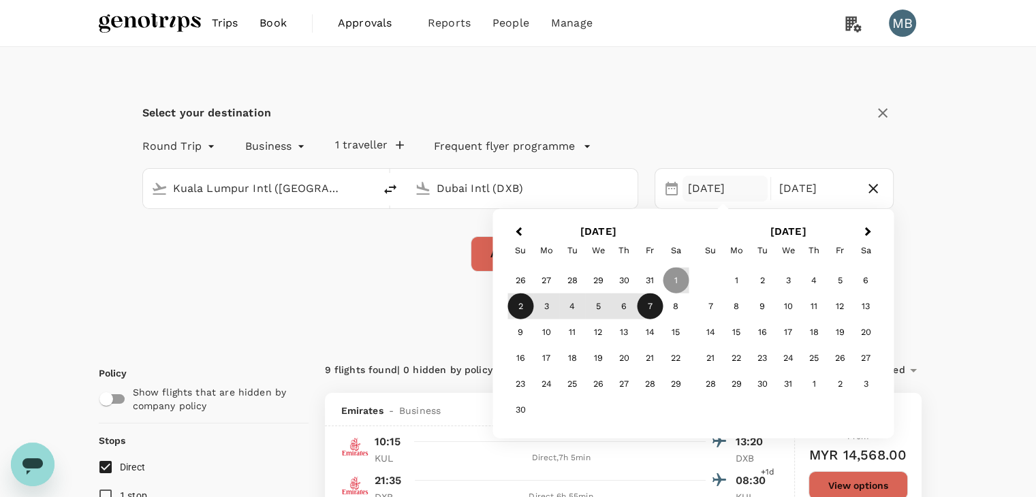
click at [524, 306] on div "2" at bounding box center [520, 307] width 26 height 26
click at [480, 262] on button "Apply edit" at bounding box center [518, 253] width 95 height 35
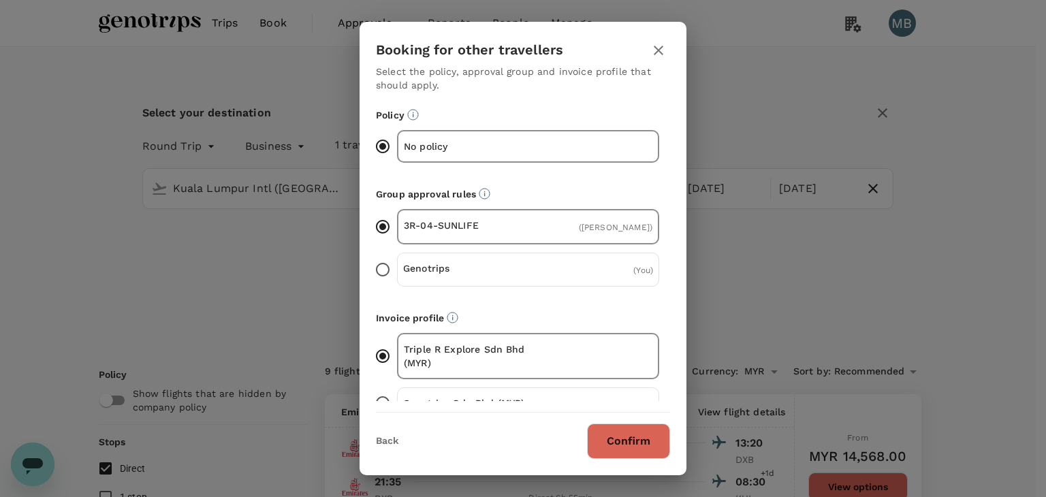
click at [620, 448] on button "Confirm" at bounding box center [628, 441] width 83 height 35
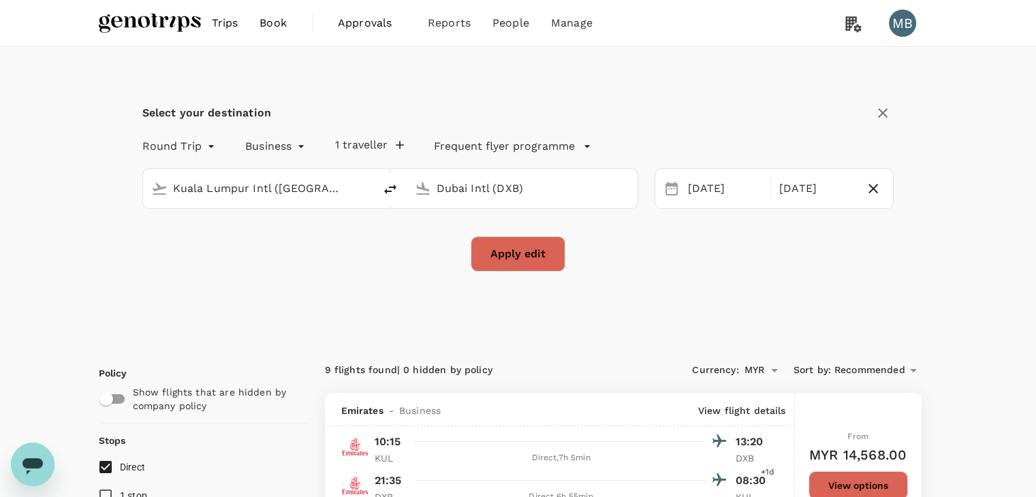
checkbox input "false"
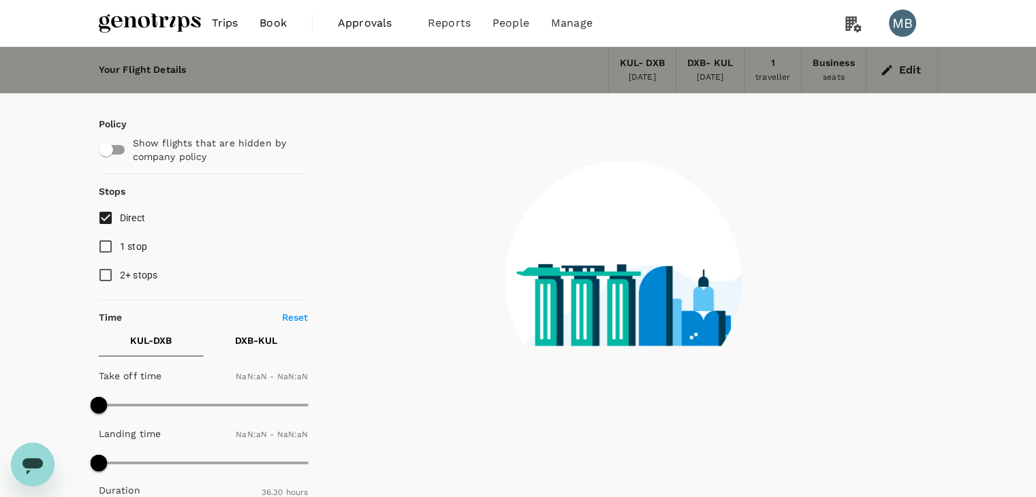
type input "1440"
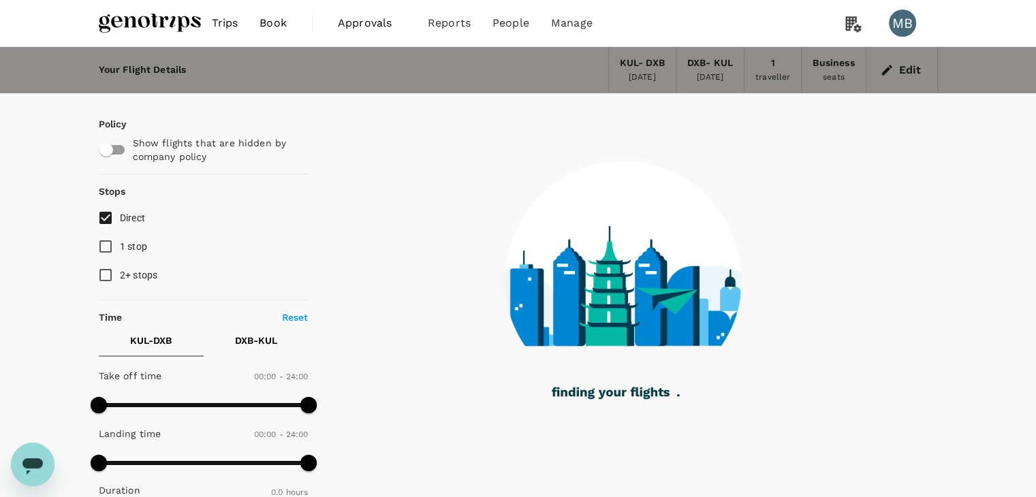
type input "1545"
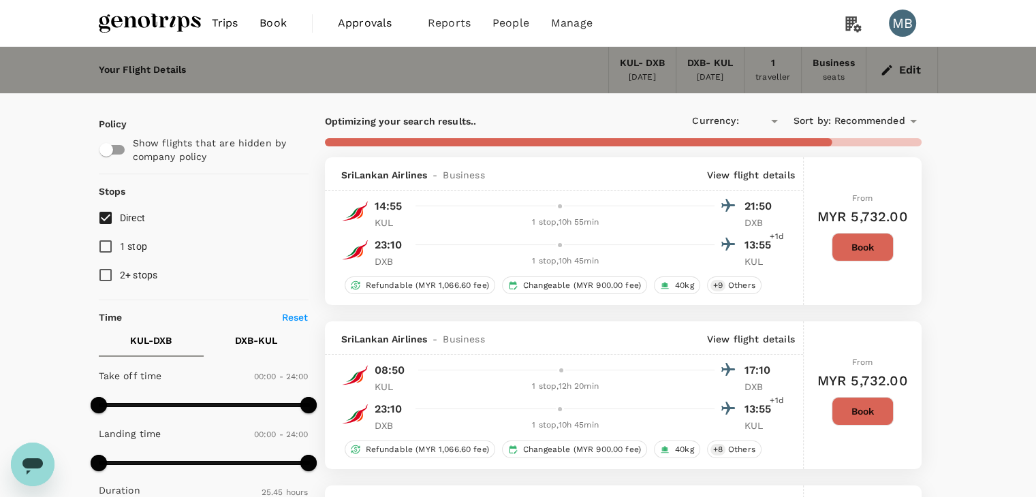
checkbox input "true"
type input "MYR"
type input "1915"
click at [106, 213] on input "Direct" at bounding box center [105, 218] width 29 height 29
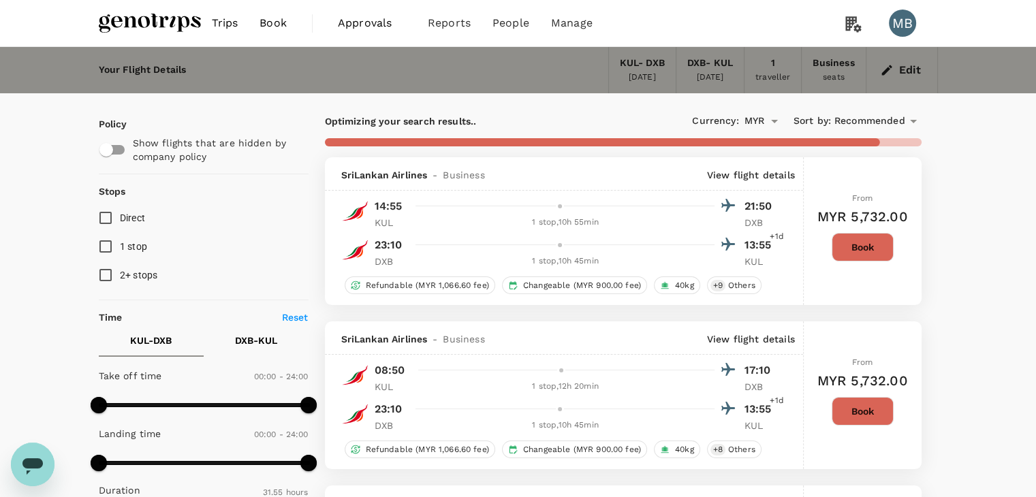
checkbox input "true"
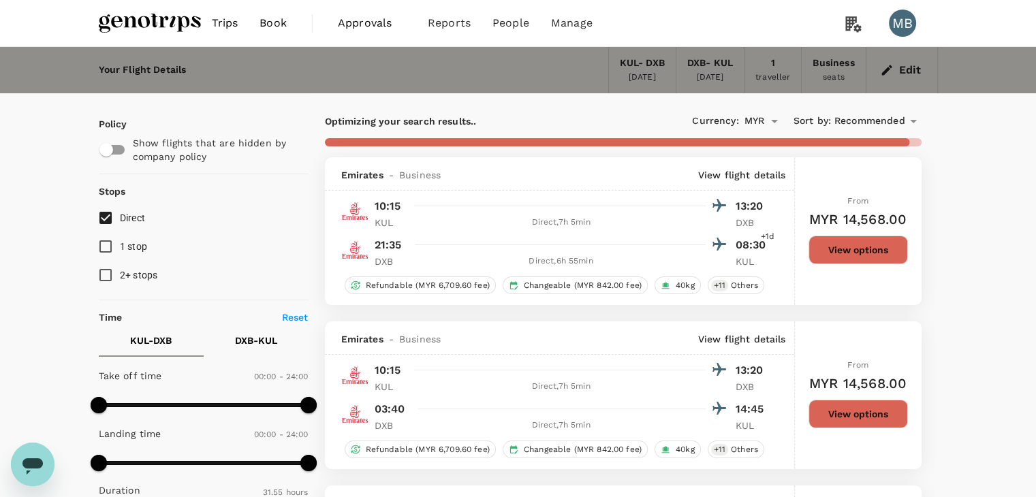
type input "5925"
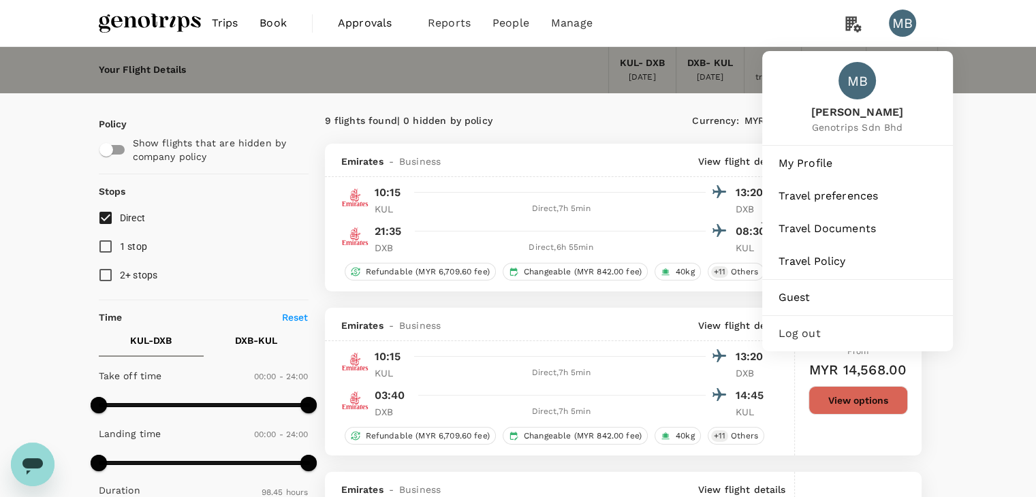
click at [806, 341] on span "Log out" at bounding box center [857, 334] width 158 height 16
